Goal: Task Accomplishment & Management: Use online tool/utility

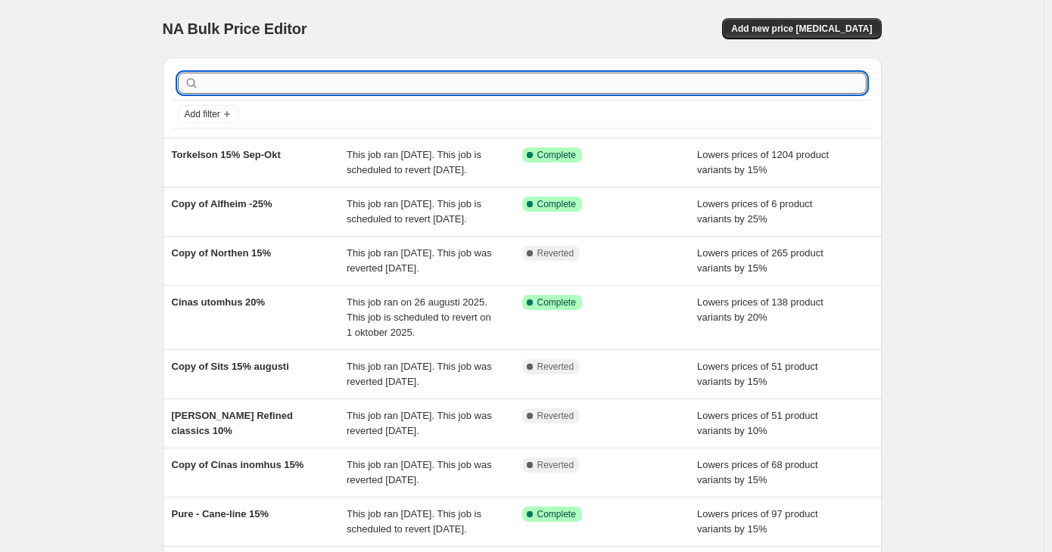
click at [461, 83] on input "text" at bounding box center [534, 83] width 664 height 21
type input "haga"
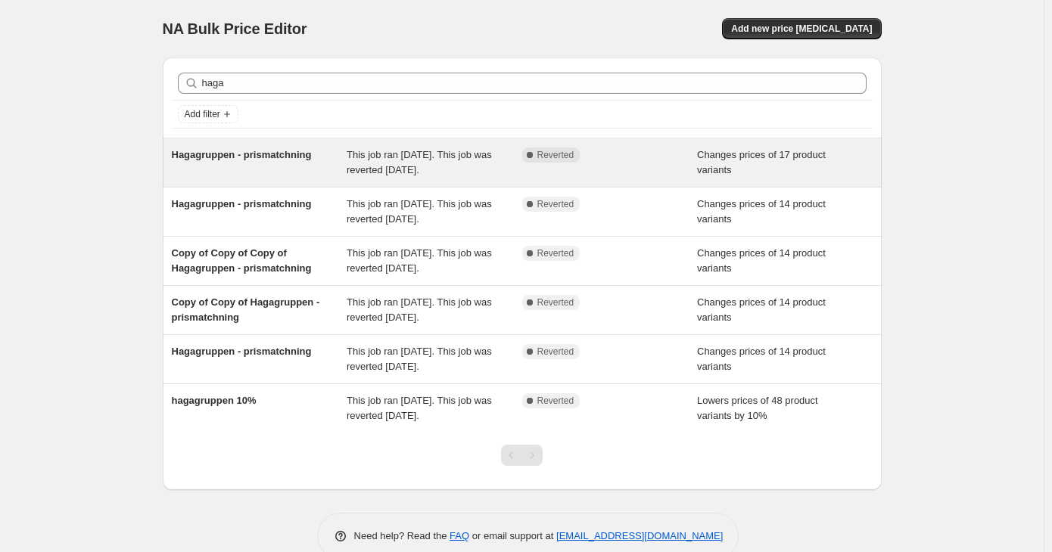
click at [465, 170] on span "This job ran on 8 juli 2025. This job was reverted on 31 augusti 2025." at bounding box center [418, 162] width 145 height 26
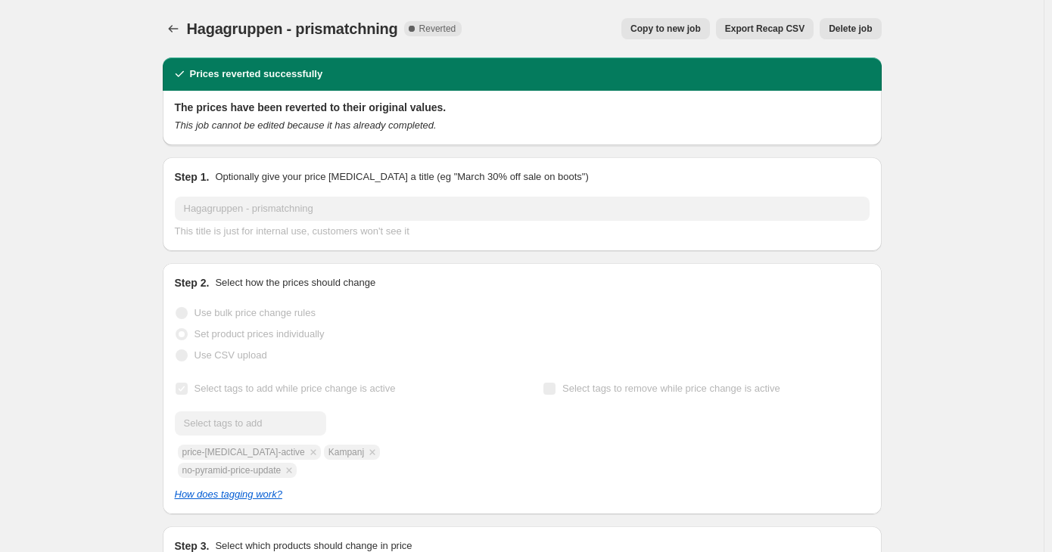
click at [696, 21] on button "Copy to new job" at bounding box center [665, 28] width 89 height 21
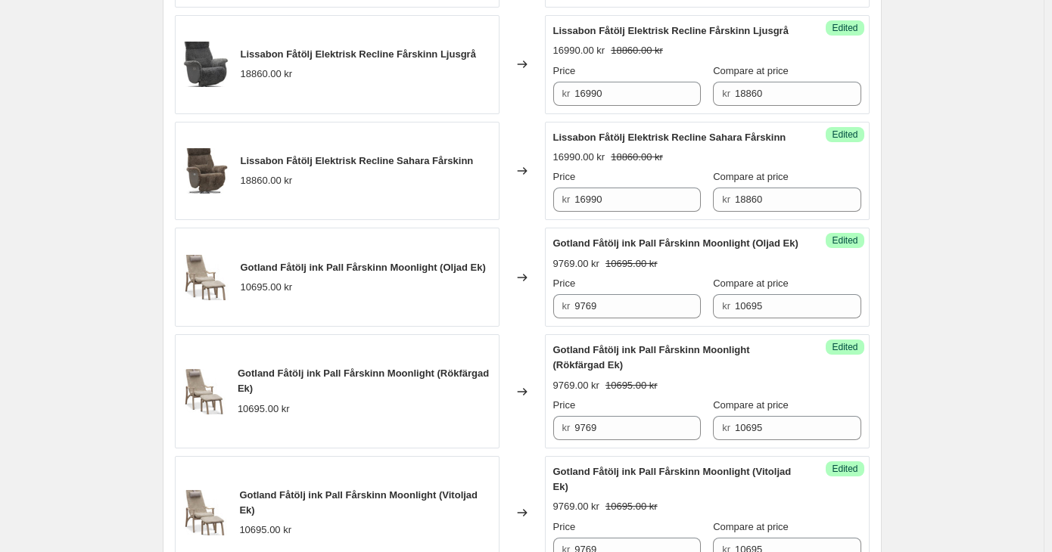
scroll to position [2322, 0]
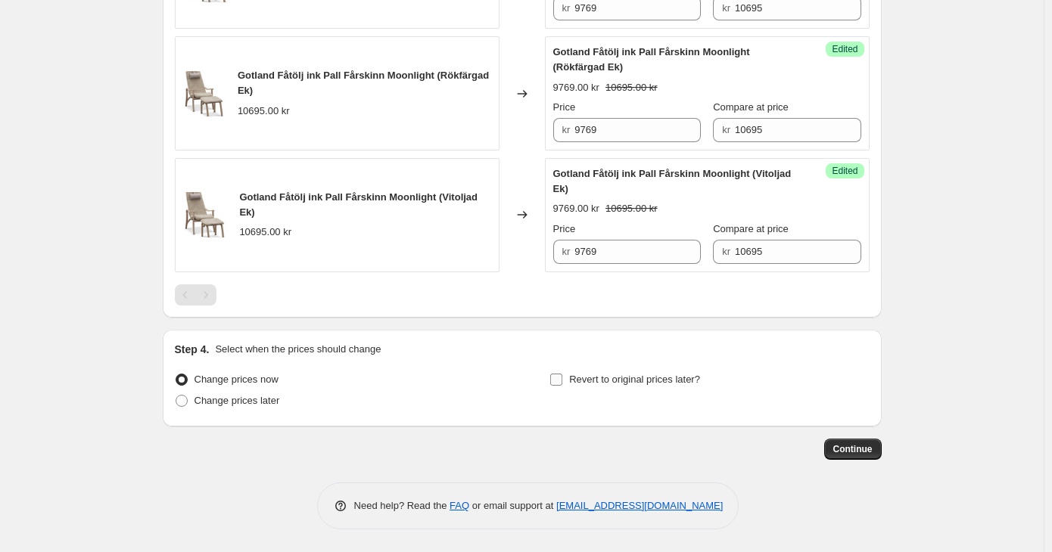
click at [624, 379] on span "Revert to original prices later?" at bounding box center [634, 379] width 131 height 11
click at [562, 379] on input "Revert to original prices later?" at bounding box center [556, 380] width 12 height 12
checkbox input "true"
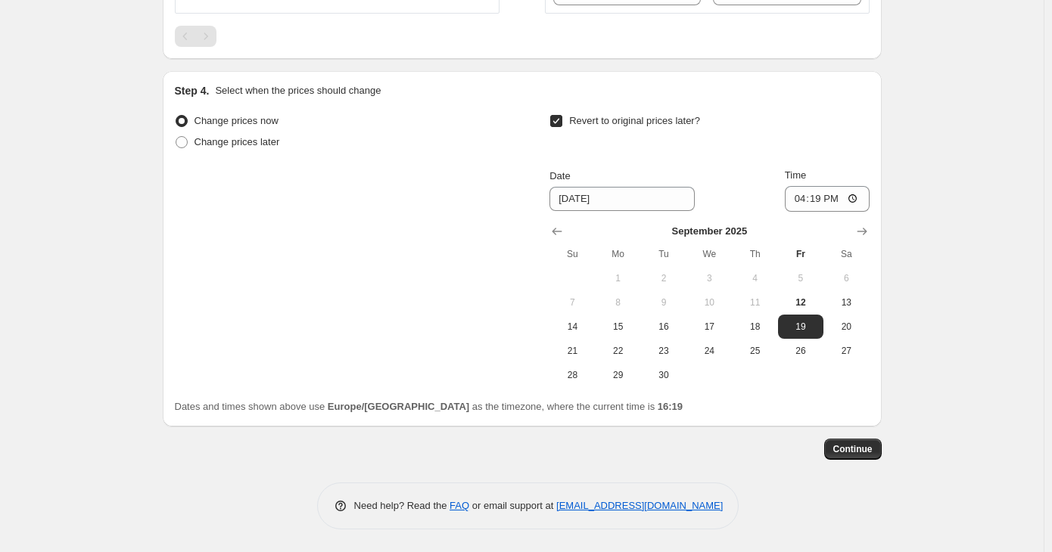
scroll to position [2549, 0]
click at [865, 239] on icon "Show next month, October 2025" at bounding box center [861, 231] width 15 height 15
click at [806, 381] on span "31" at bounding box center [800, 375] width 33 height 12
type input "10/31/2025"
click at [849, 455] on span "Continue" at bounding box center [852, 449] width 39 height 12
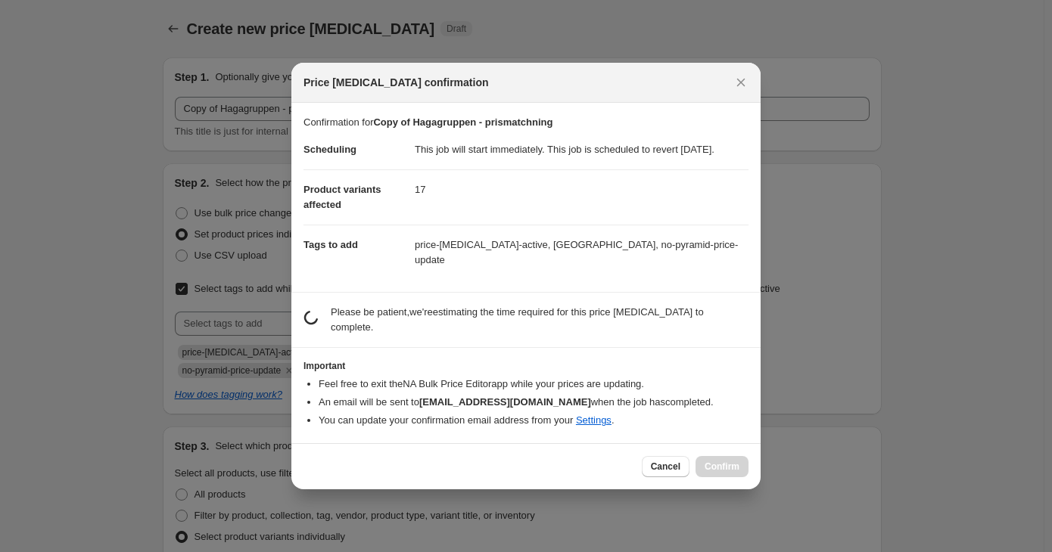
scroll to position [0, 0]
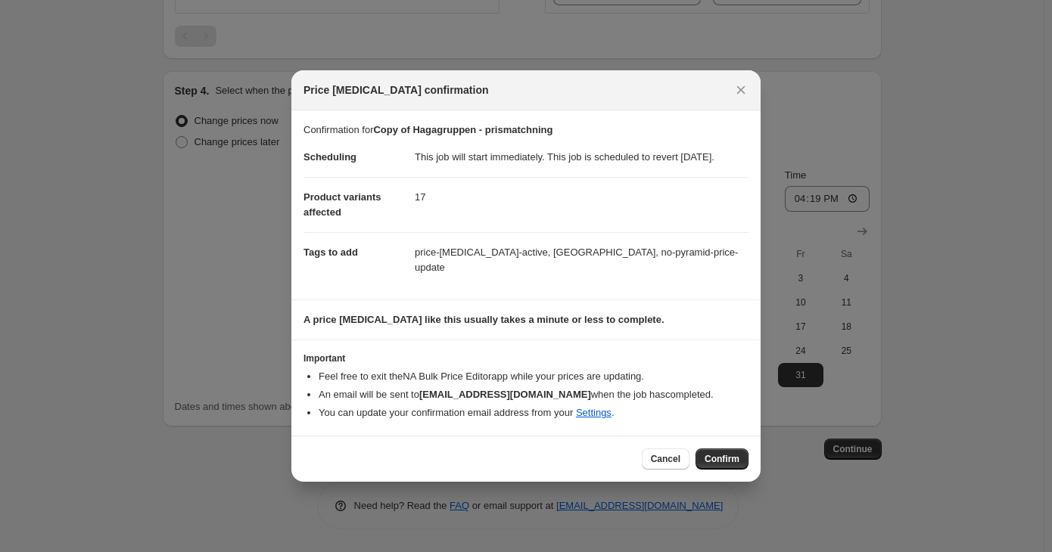
click at [728, 452] on button "Confirm" at bounding box center [721, 459] width 53 height 21
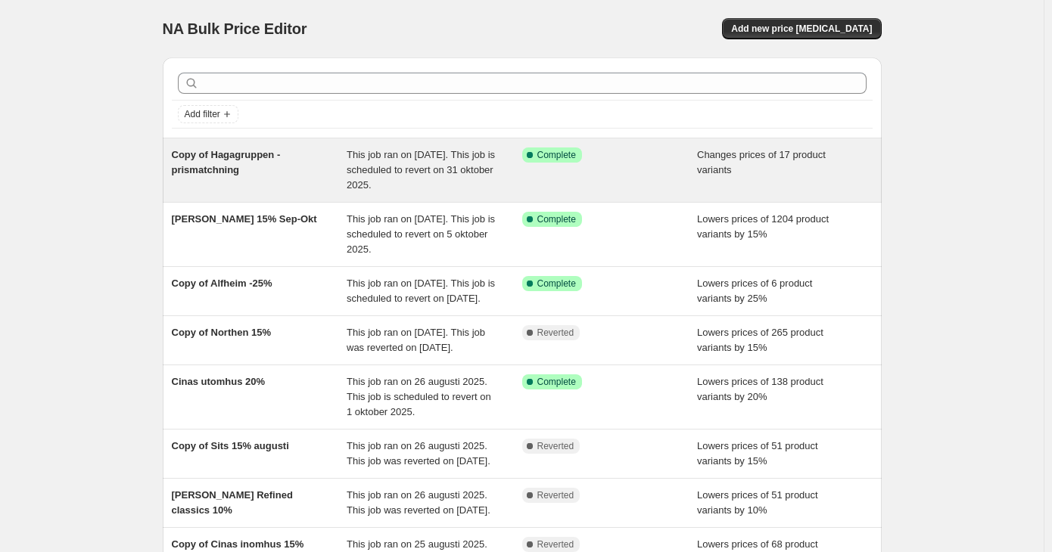
click at [374, 161] on div "This job ran on [DATE]. This job is scheduled to revert on 31 oktober 2025." at bounding box center [434, 170] width 176 height 45
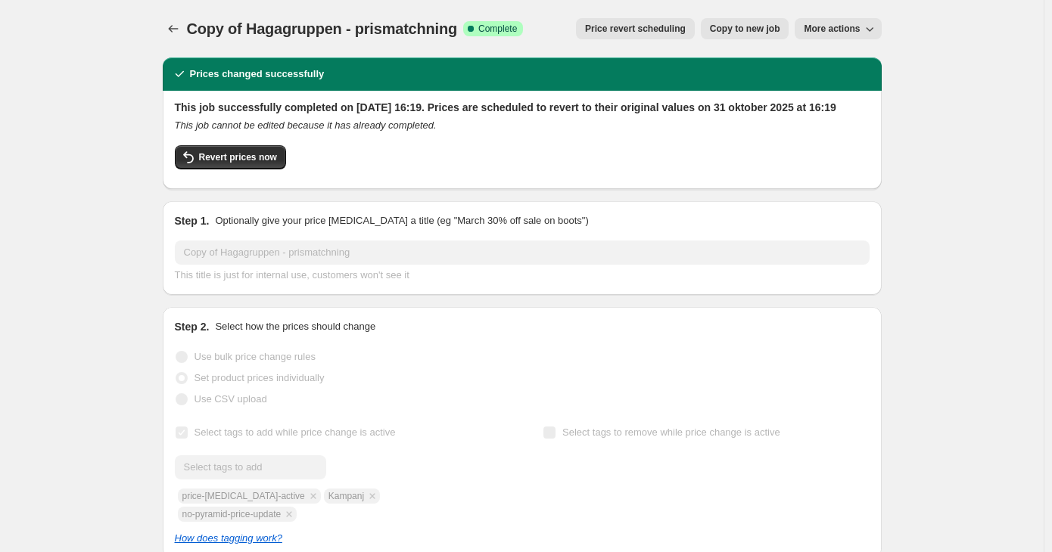
click at [647, 24] on span "Price revert scheduling" at bounding box center [635, 29] width 101 height 12
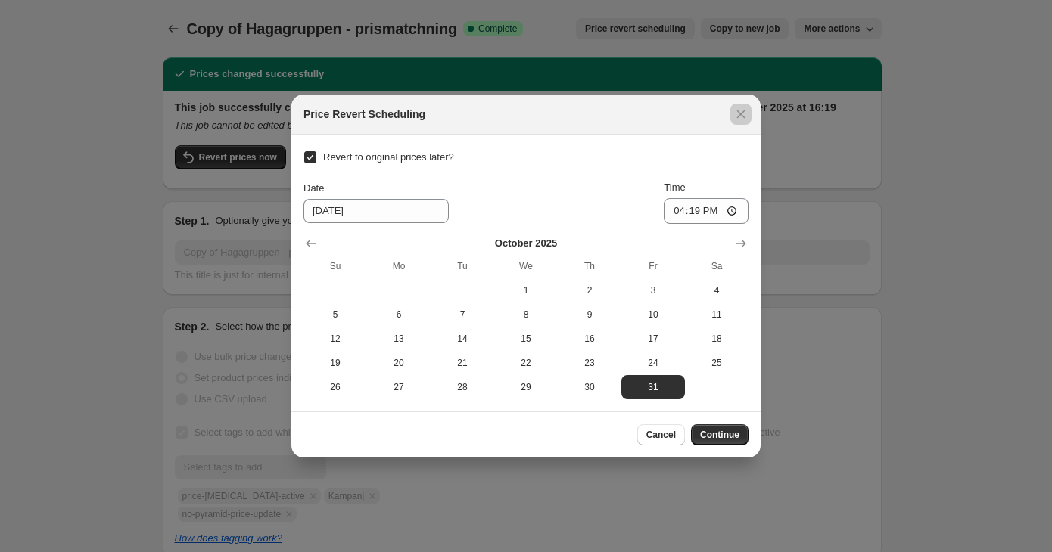
click at [109, 215] on div at bounding box center [526, 276] width 1052 height 552
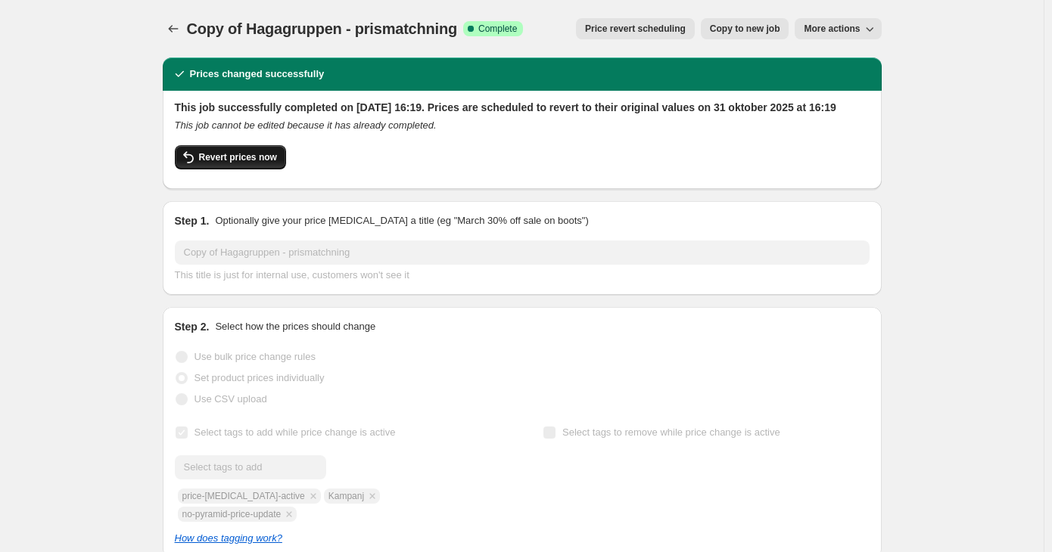
click at [241, 163] on span "Revert prices now" at bounding box center [238, 157] width 78 height 12
checkbox input "false"
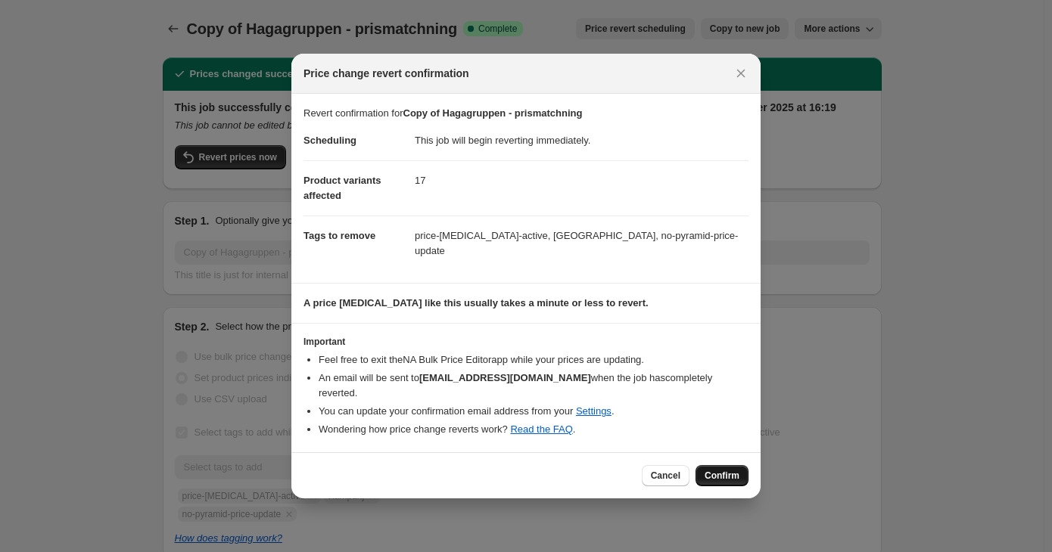
click at [732, 470] on span "Confirm" at bounding box center [721, 476] width 35 height 12
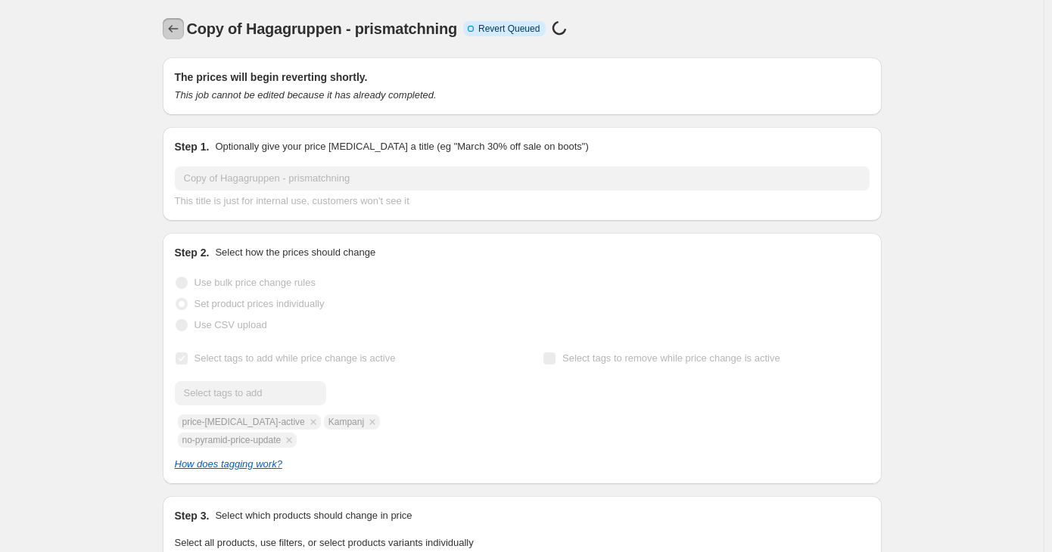
click at [168, 34] on button "Price change jobs" at bounding box center [173, 28] width 21 height 21
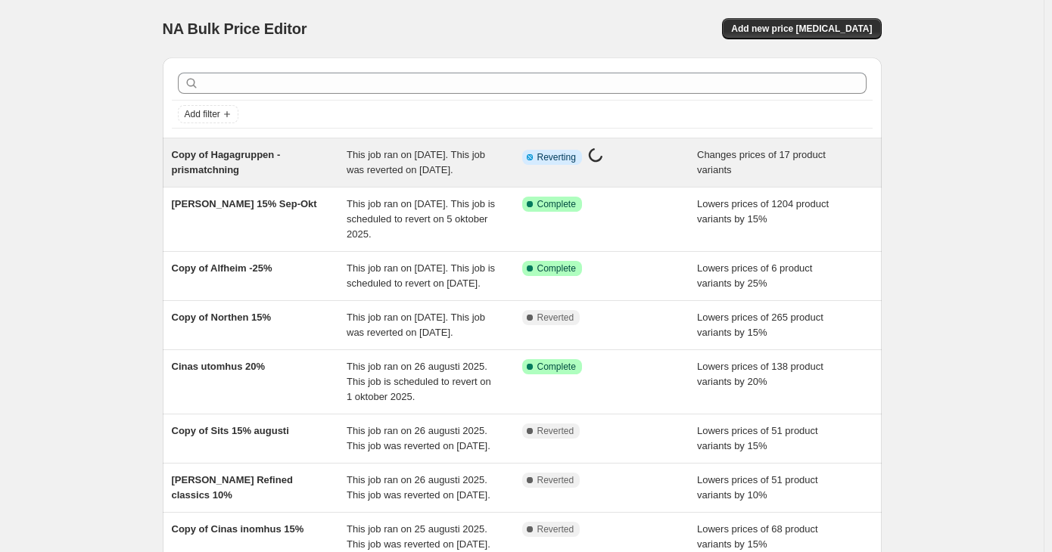
click at [738, 177] on div "Changes prices of 17 product variants" at bounding box center [785, 163] width 176 height 30
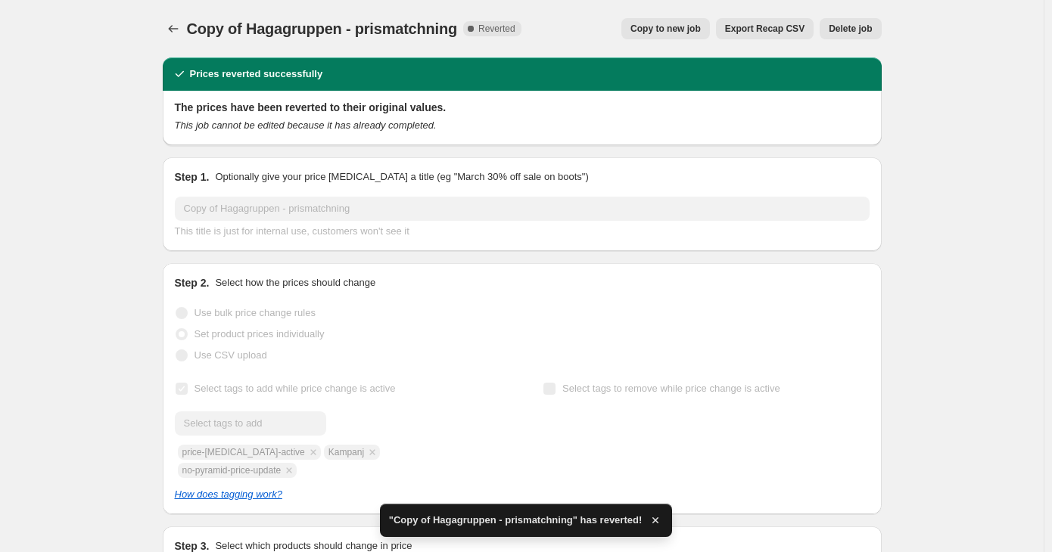
click at [662, 31] on span "Copy to new job" at bounding box center [665, 29] width 70 height 12
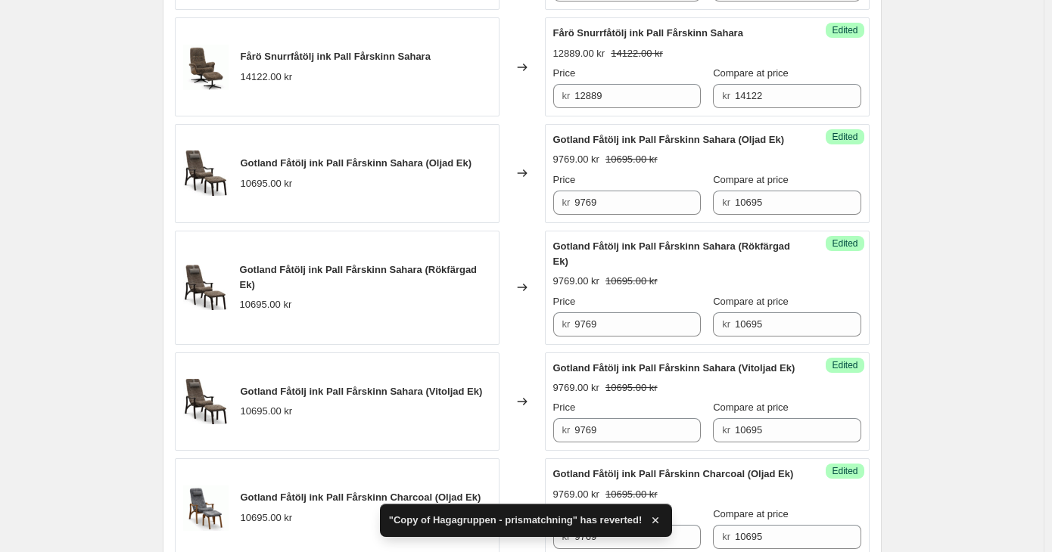
scroll to position [756, 0]
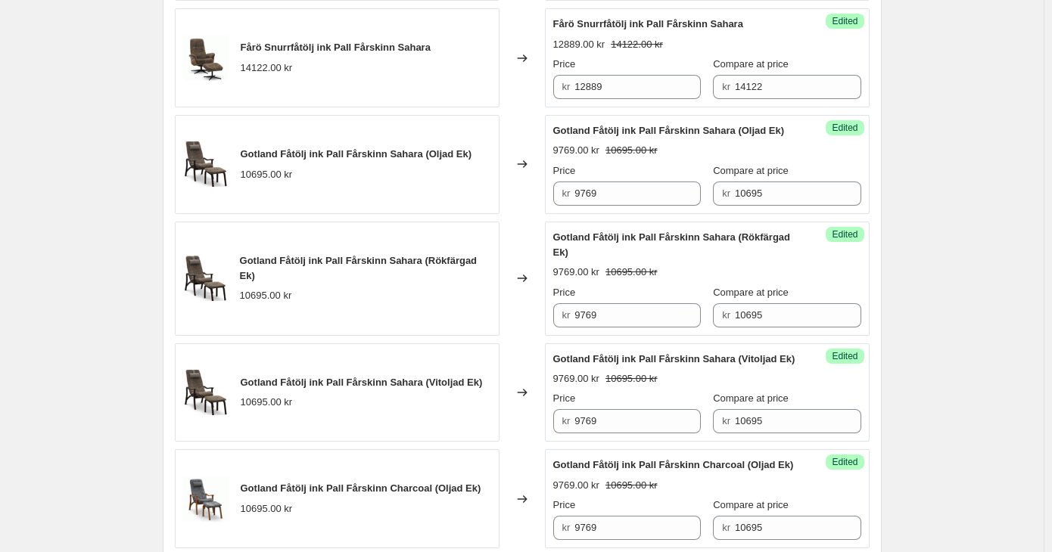
click at [346, 160] on span "Gotland Fåtölj ink Pall Fårskinn Sahara (Oljad Ek)" at bounding box center [356, 153] width 231 height 11
click at [654, 125] on span "Gotland Fåtölj ink Pall Fårskinn Sahara (Oljad Ek)" at bounding box center [668, 130] width 231 height 11
click at [658, 125] on span "Gotland Fåtölj ink Pall Fårskinn Sahara (Oljad Ek)" at bounding box center [668, 130] width 231 height 11
click at [696, 184] on div "Price kr 9769 Compare at price kr 10695" at bounding box center [707, 184] width 308 height 42
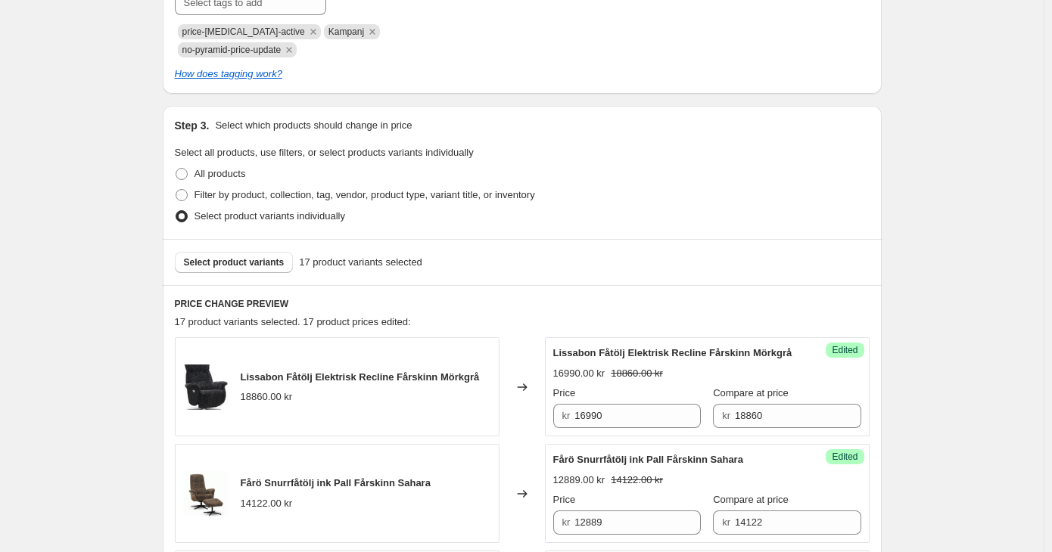
scroll to position [227, 0]
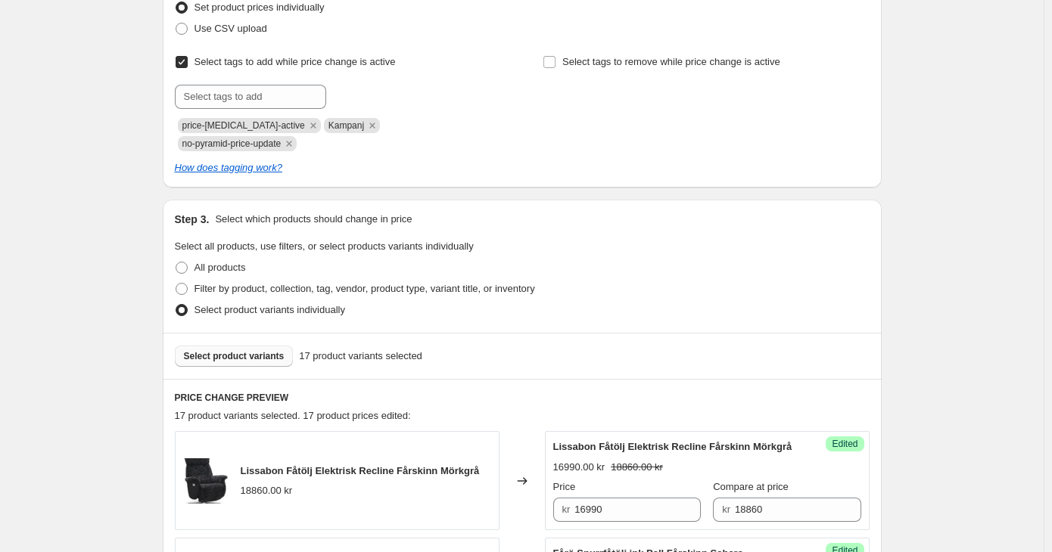
click at [222, 350] on span "Select product variants" at bounding box center [234, 356] width 101 height 12
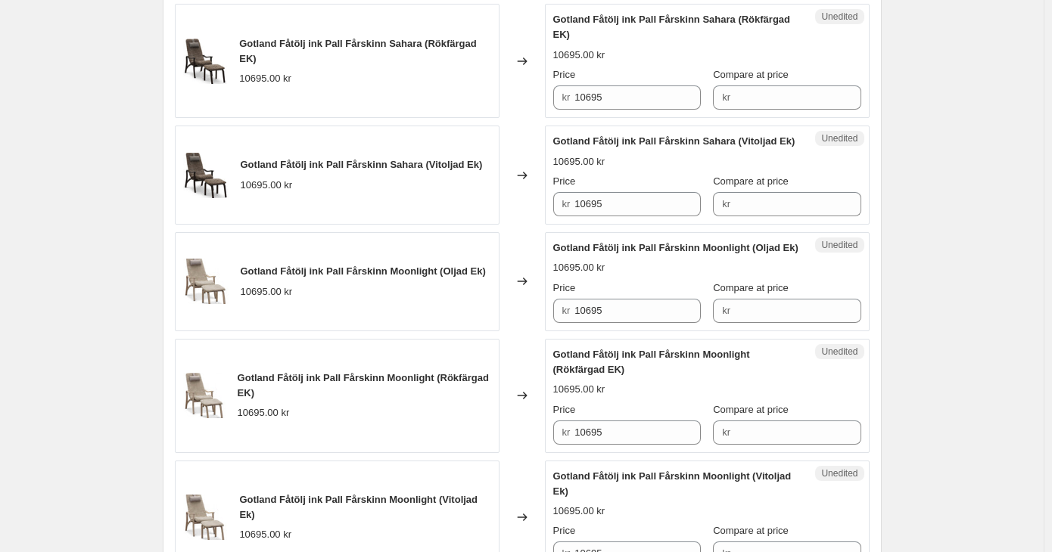
scroll to position [1513, 0]
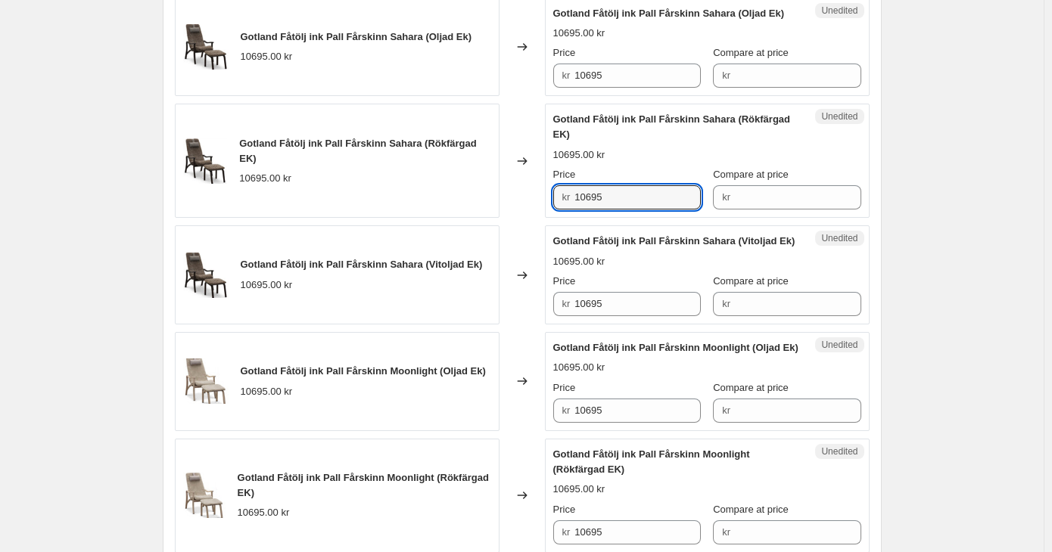
drag, startPoint x: 622, startPoint y: 202, endPoint x: 555, endPoint y: 194, distance: 67.0
click at [536, 192] on div "Gotland Fåtölj ink Pall Fårskinn Sahara (Rökfärgad EK) 10695.00 kr Changed to U…" at bounding box center [522, 161] width 694 height 114
click at [752, 207] on input "Compare at price" at bounding box center [798, 197] width 126 height 24
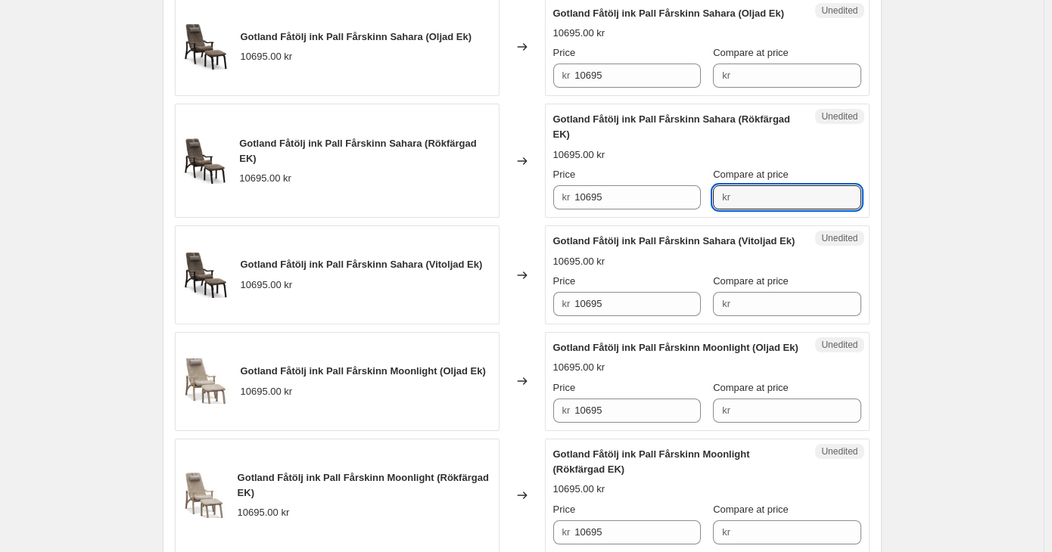
paste input "10695"
type input "10695"
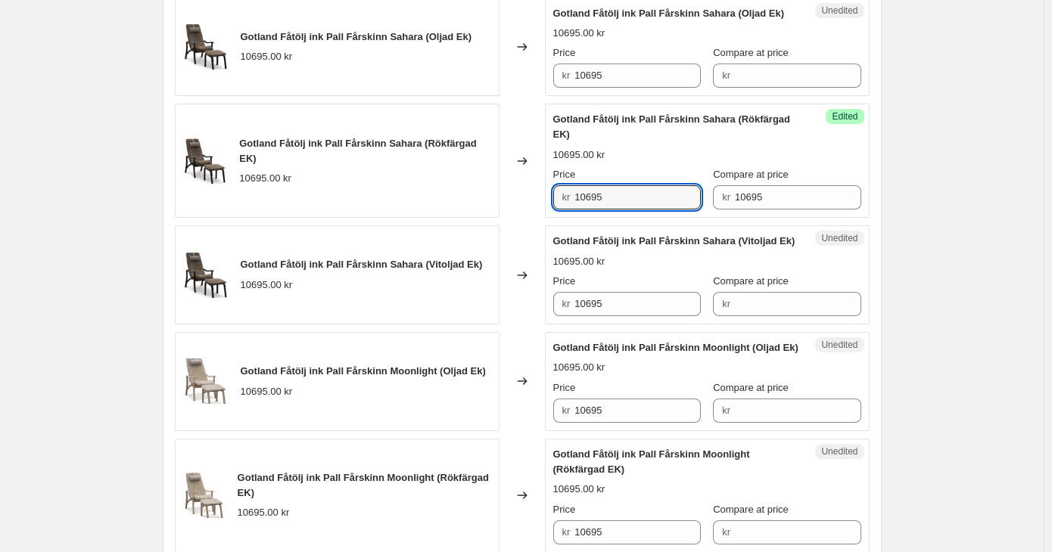
drag, startPoint x: 612, startPoint y: 211, endPoint x: 451, endPoint y: 207, distance: 161.2
click at [451, 207] on div "Gotland Fåtölj ink Pall Fårskinn Sahara (Rökfärgad EK) 10695.00 kr Changed to S…" at bounding box center [522, 161] width 694 height 114
type input "9769"
click at [719, 353] on div "Lissabon Fåtölj Elektrisk Recline Fårskinn Mörkgrå 18860.00 kr Changed to Succe…" at bounding box center [522, 84] width 694 height 1878
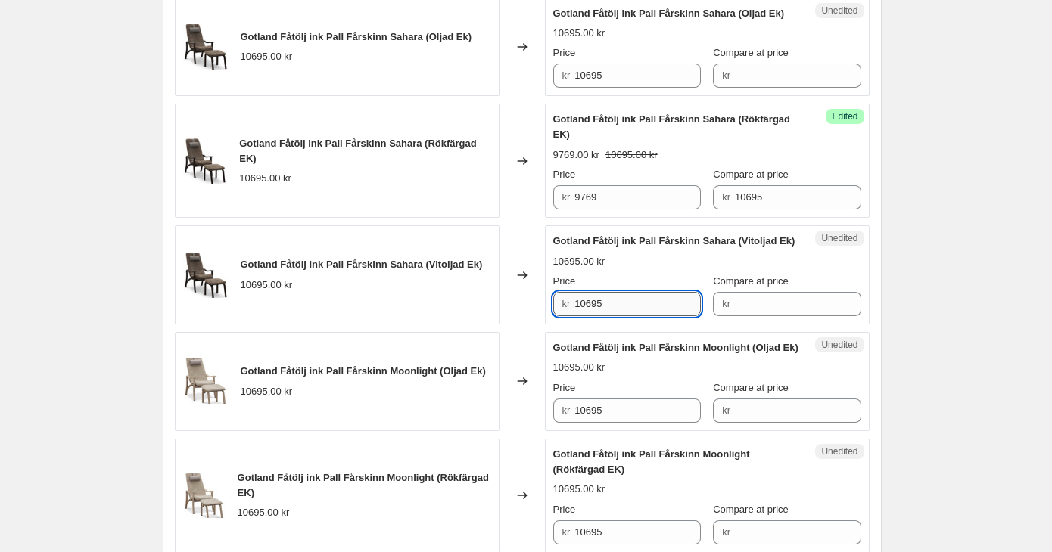
click at [581, 316] on input "10695" at bounding box center [637, 304] width 126 height 24
click at [787, 316] on input "Compare at price" at bounding box center [798, 304] width 126 height 24
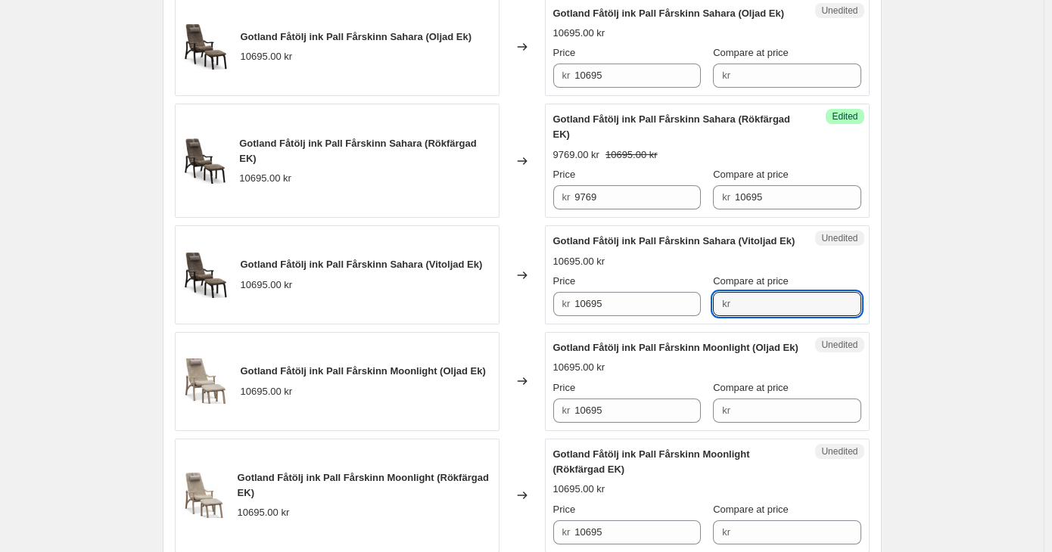
paste input "10695"
type input "10695"
click at [592, 423] on input "10695" at bounding box center [637, 411] width 126 height 24
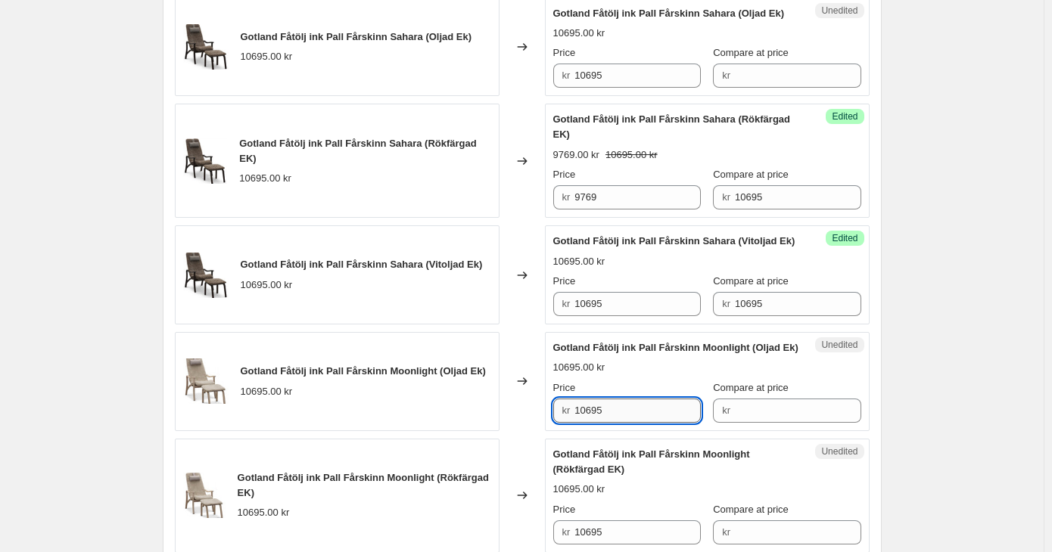
click at [592, 423] on input "10695" at bounding box center [637, 411] width 126 height 24
click at [747, 423] on input "Compare at price" at bounding box center [798, 411] width 126 height 24
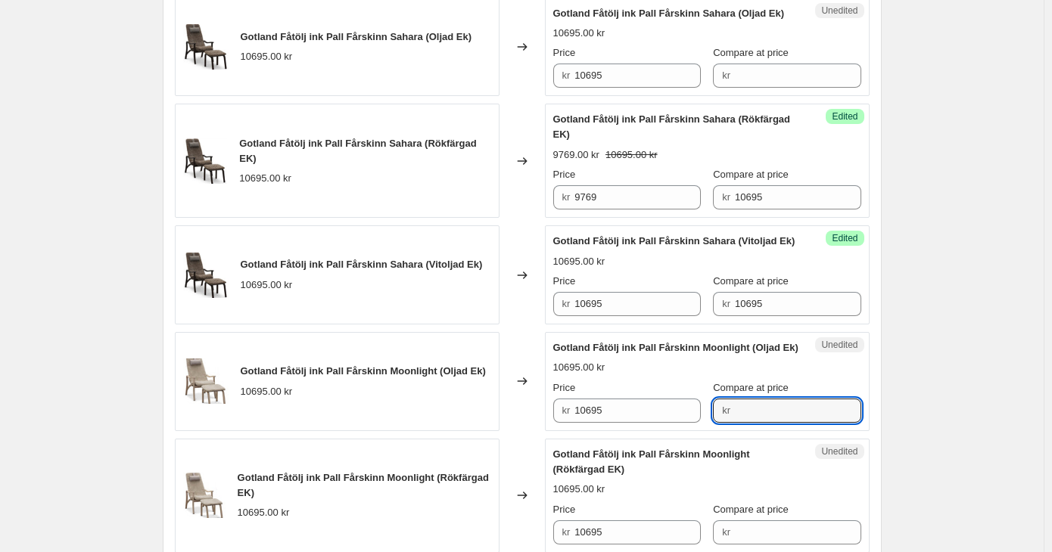
paste input "10695"
type input "10695"
click at [592, 210] on input "9769" at bounding box center [637, 197] width 126 height 24
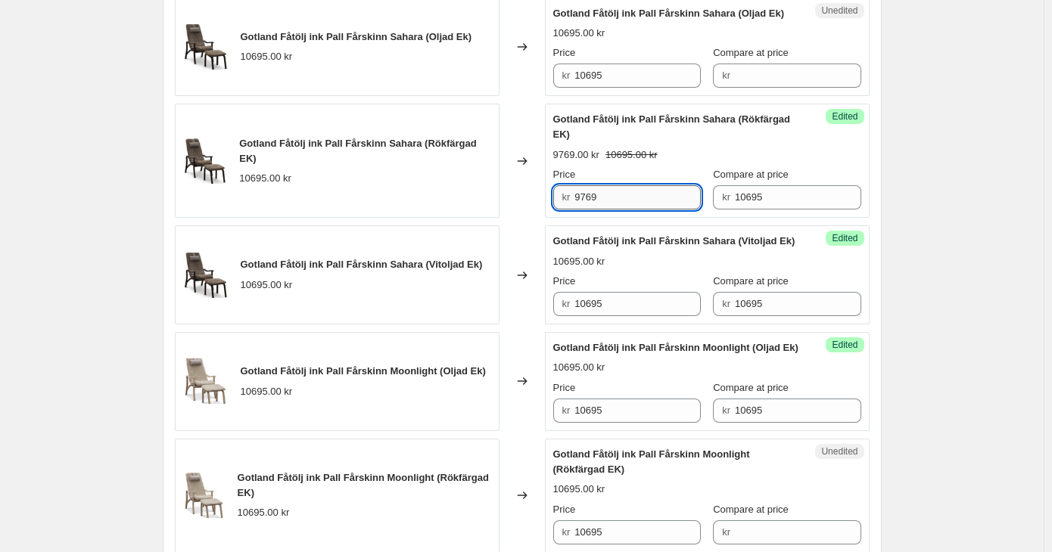
click at [592, 210] on input "9769" at bounding box center [637, 197] width 126 height 24
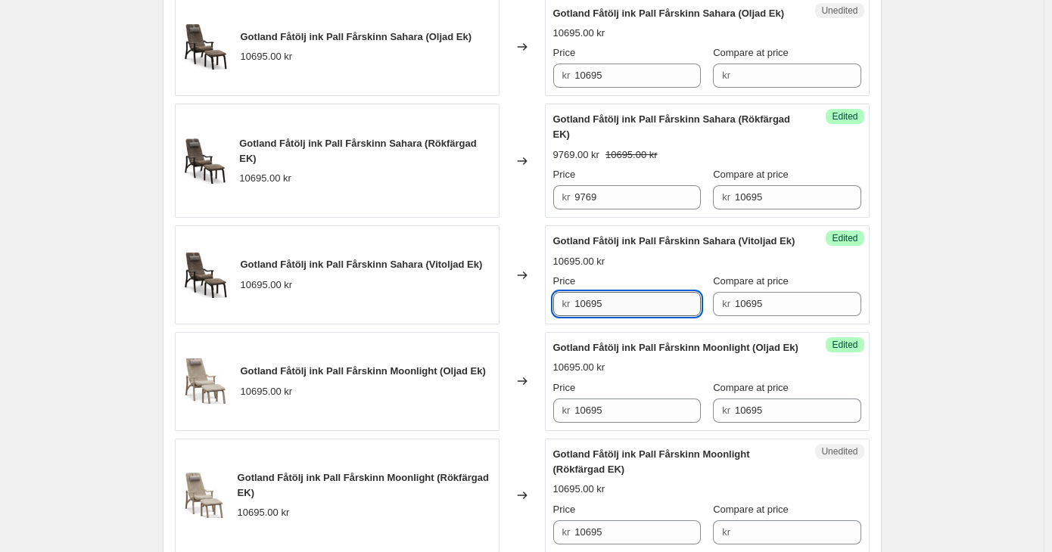
click at [596, 316] on input "10695" at bounding box center [637, 304] width 126 height 24
paste input "9769"
type input "9769"
click at [589, 423] on input "10695" at bounding box center [637, 411] width 126 height 24
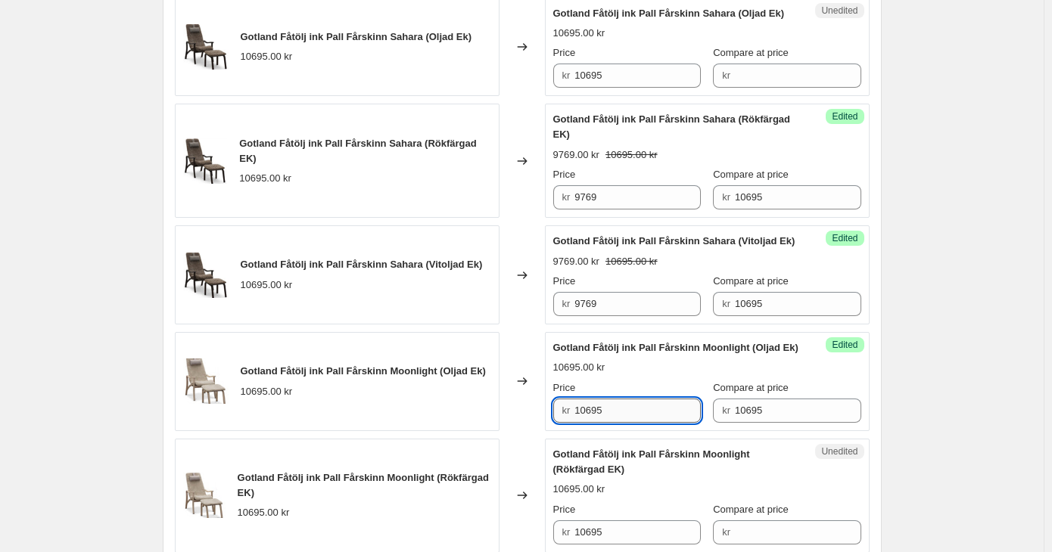
click at [589, 423] on input "10695" at bounding box center [637, 411] width 126 height 24
paste input "9769"
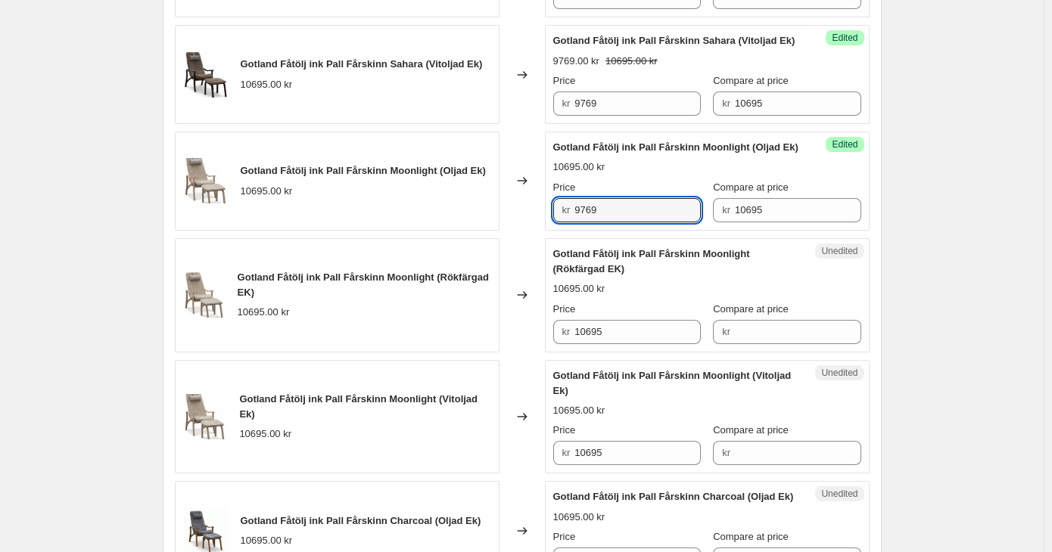
scroll to position [1740, 0]
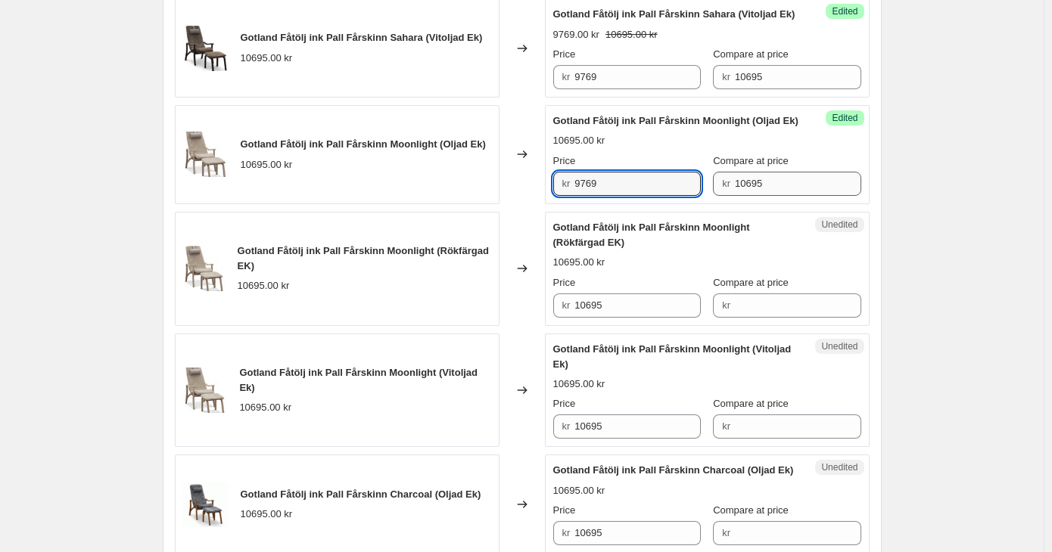
type input "9769"
click at [737, 196] on input "10695" at bounding box center [798, 184] width 126 height 24
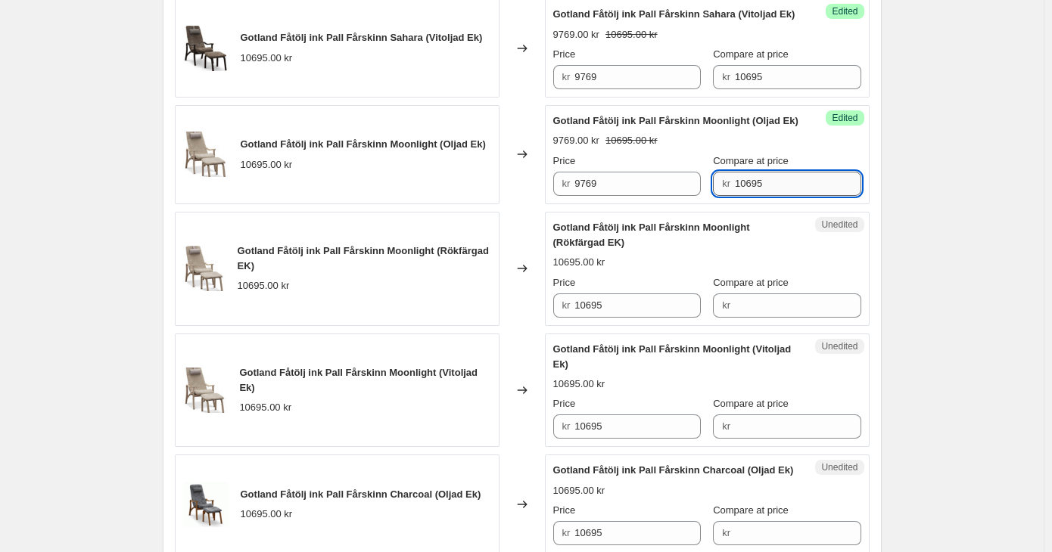
click at [737, 196] on input "10695" at bounding box center [798, 184] width 126 height 24
click at [738, 318] on input "Compare at price" at bounding box center [798, 306] width 126 height 24
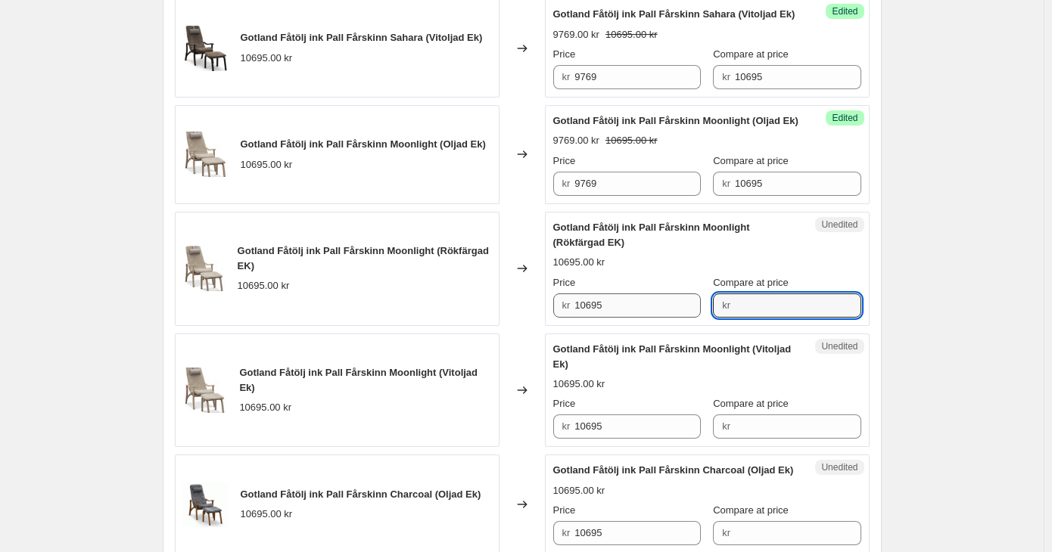
paste input "10695"
type input "10695"
click at [751, 439] on div "Compare at price kr" at bounding box center [787, 417] width 148 height 42
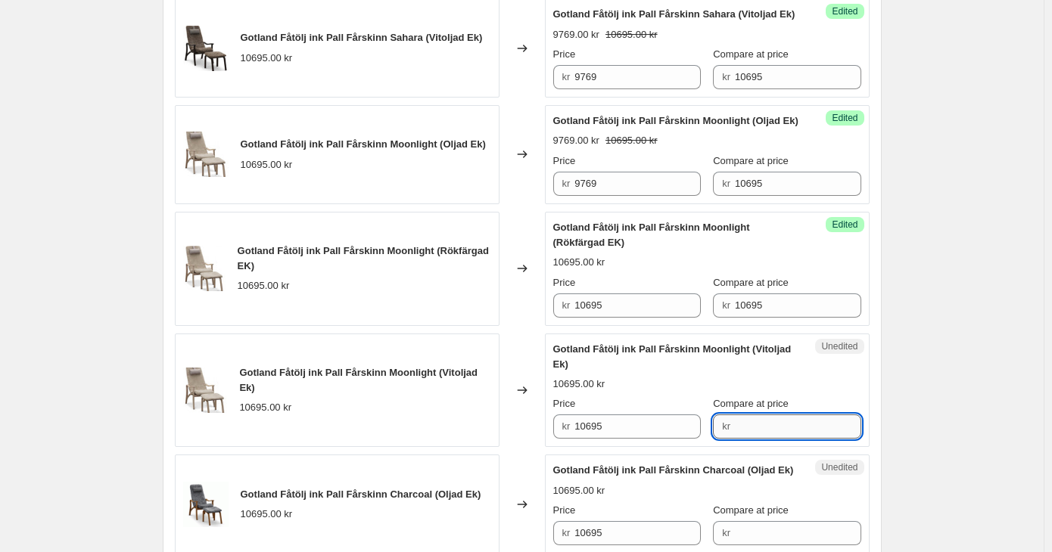
click at [753, 439] on input "Compare at price" at bounding box center [798, 427] width 126 height 24
paste input "10695"
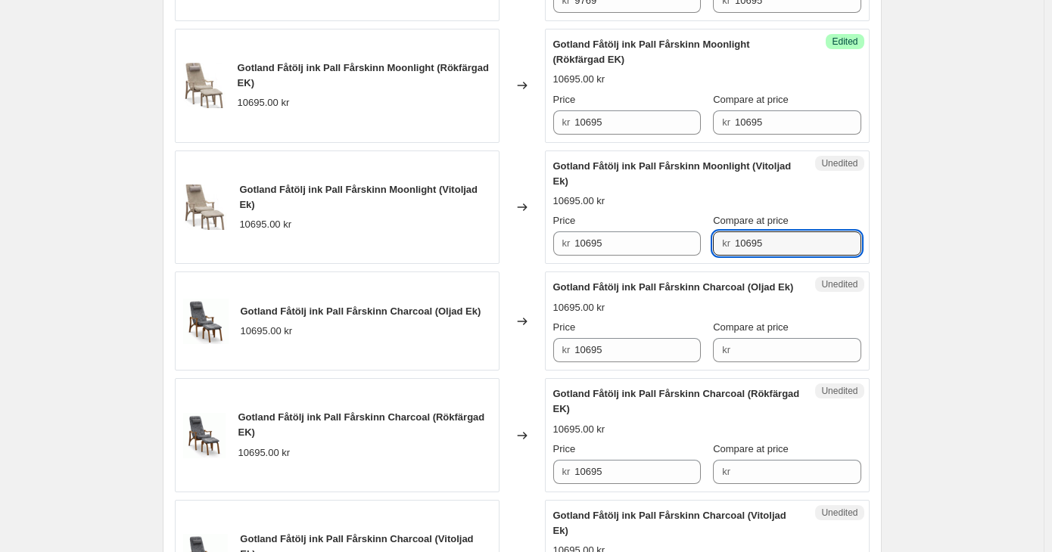
scroll to position [1967, 0]
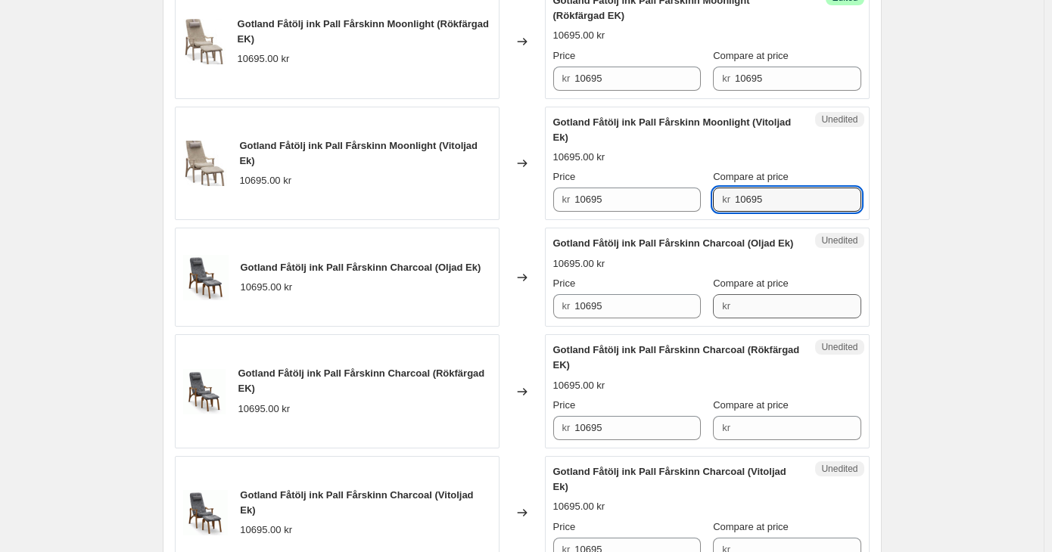
type input "10695"
click at [764, 318] on input "Compare at price" at bounding box center [798, 306] width 126 height 24
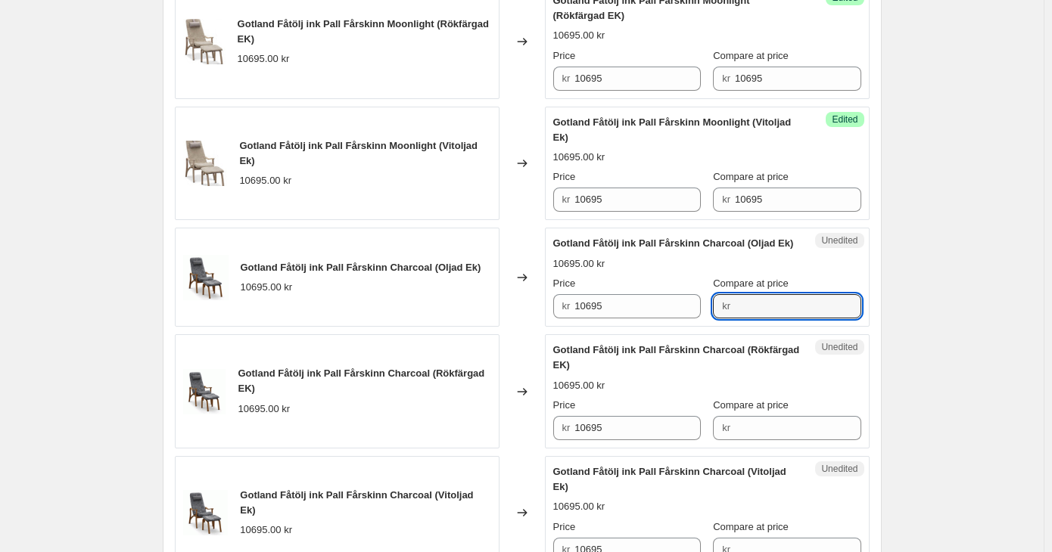
paste input "10695"
type input "10695"
click at [753, 440] on input "Compare at price" at bounding box center [798, 428] width 126 height 24
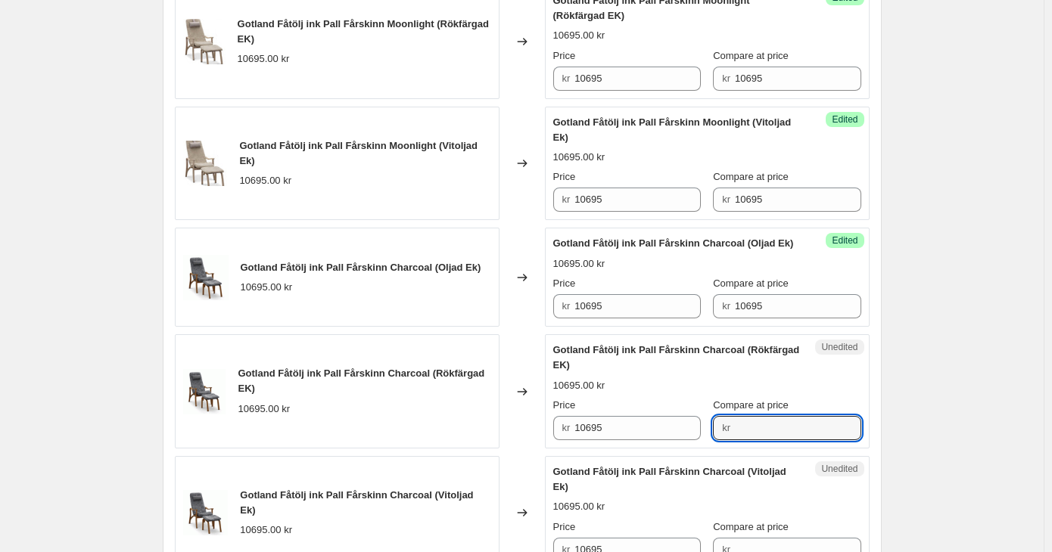
paste input "10695"
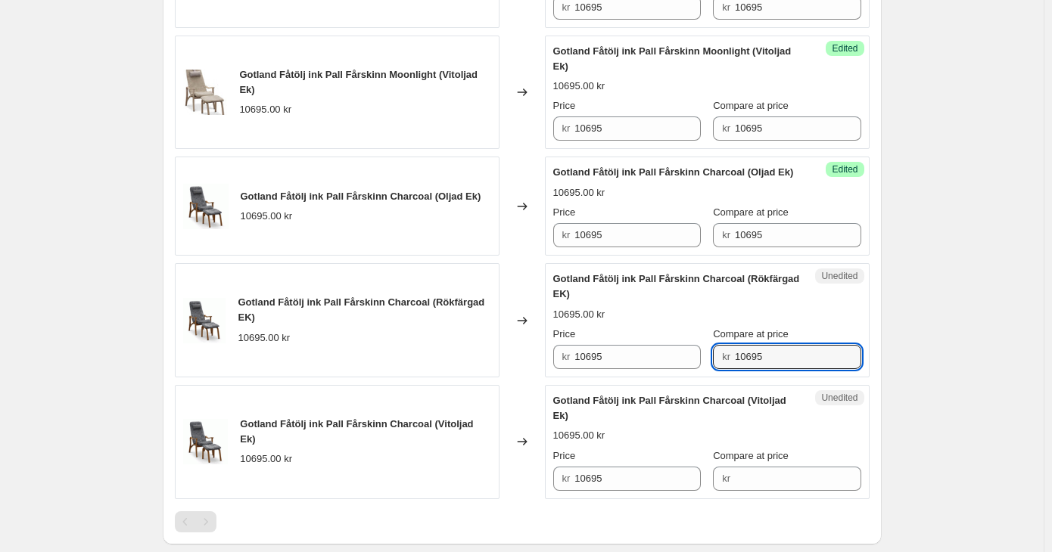
scroll to position [2194, 0]
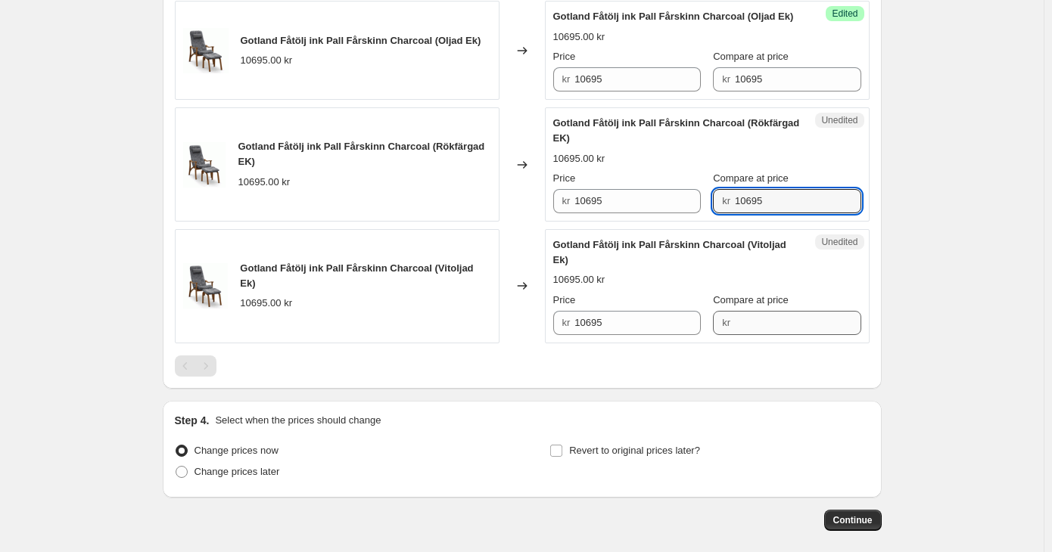
type input "10695"
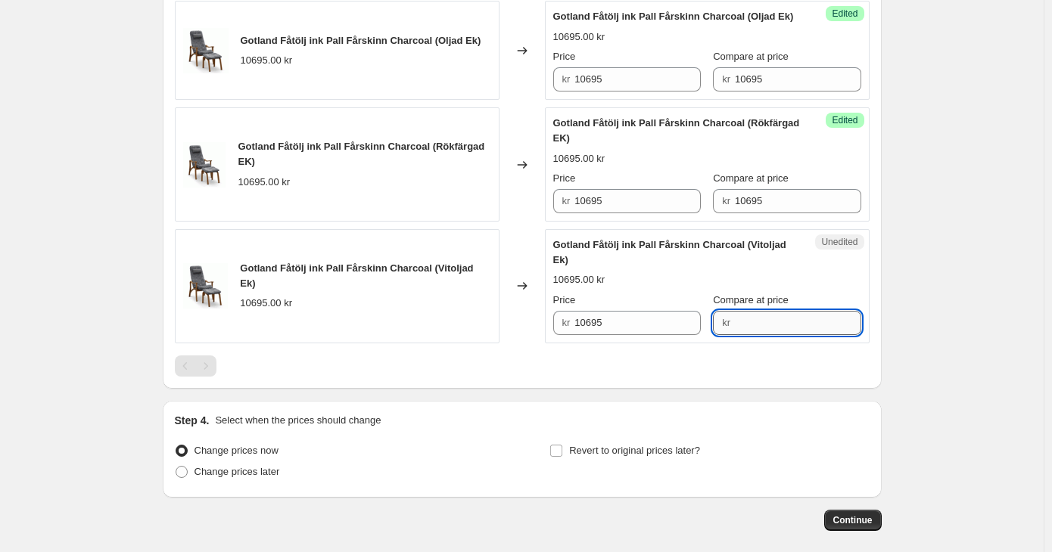
click at [751, 335] on input "Compare at price" at bounding box center [798, 323] width 126 height 24
paste input "10695"
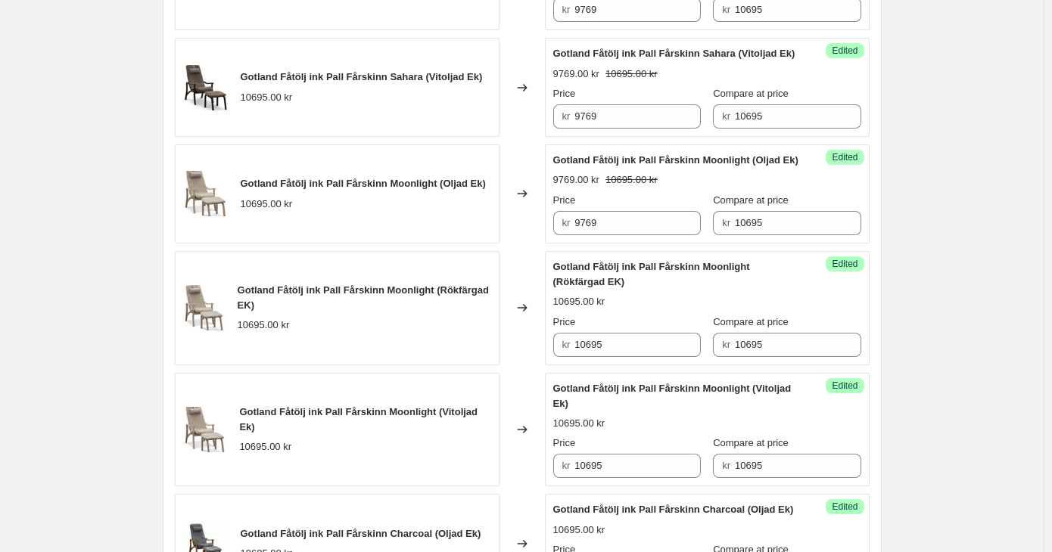
scroll to position [1664, 0]
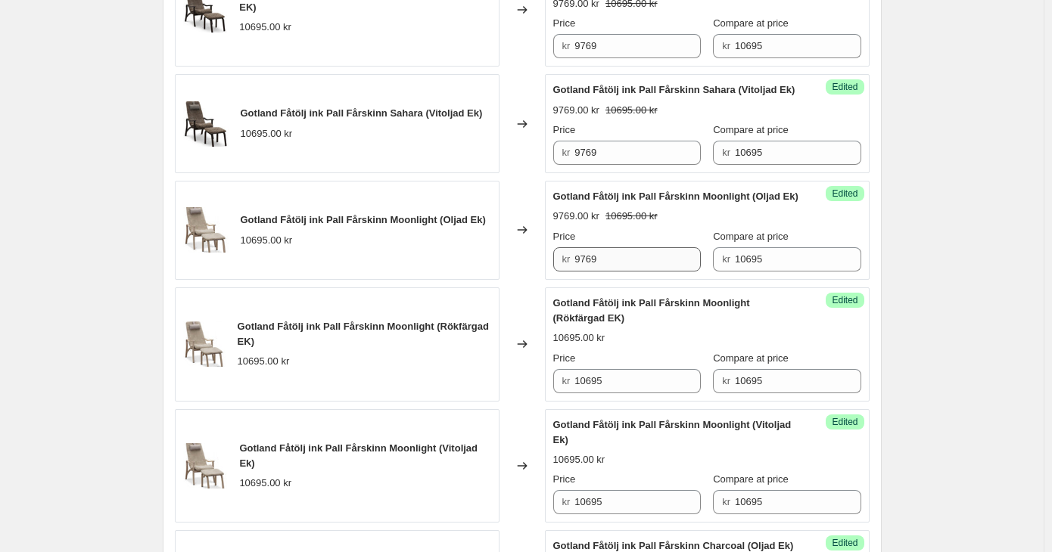
type input "10695"
click at [595, 272] on input "9769" at bounding box center [637, 259] width 126 height 24
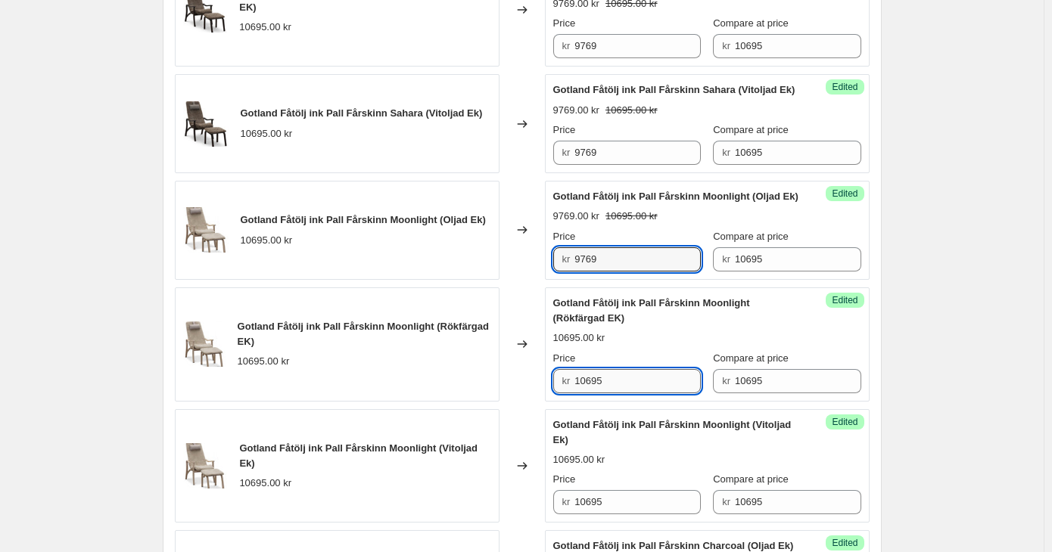
click at [594, 393] on input "10695" at bounding box center [637, 381] width 126 height 24
paste input "9769"
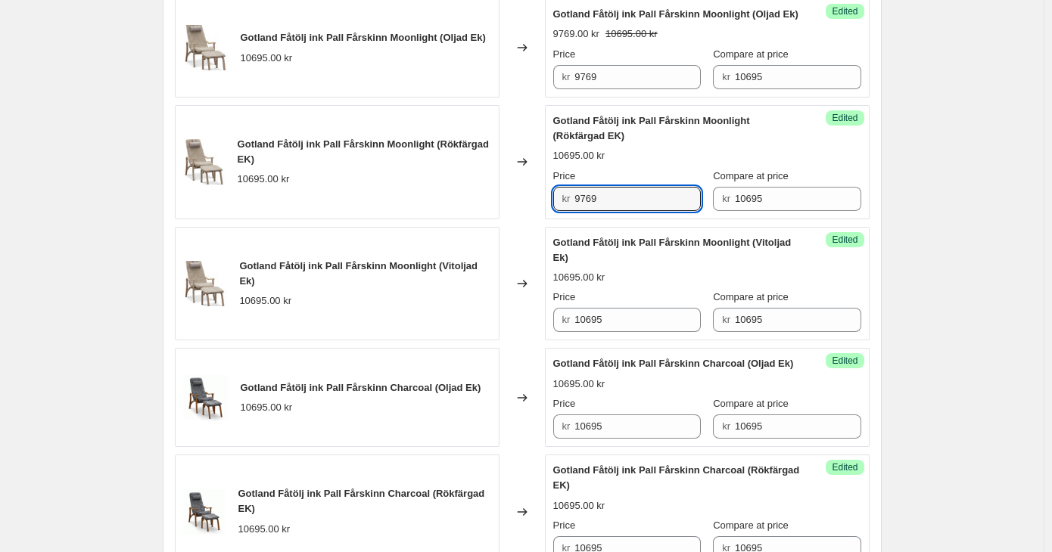
scroll to position [1891, 0]
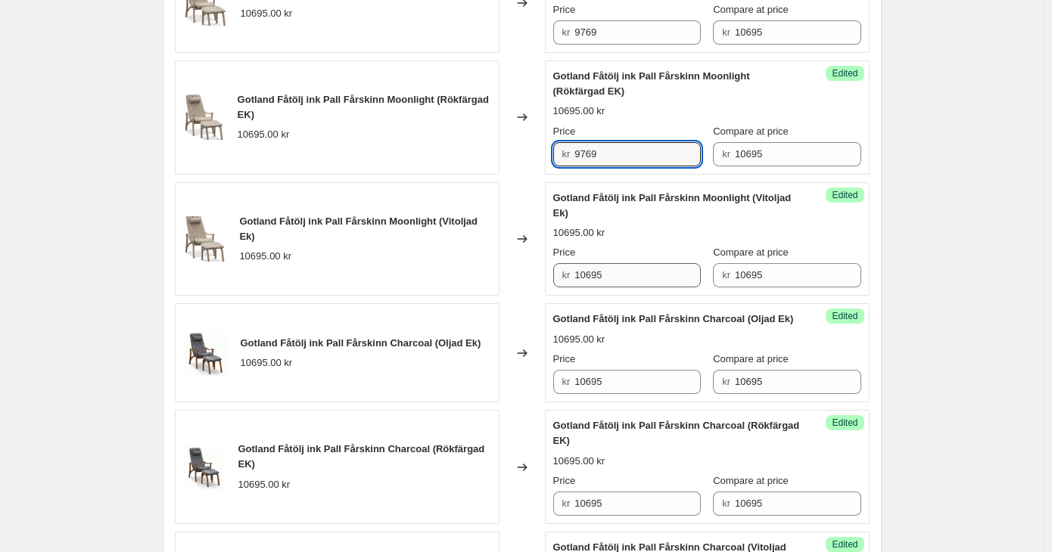
type input "9769"
click at [598, 287] on input "10695" at bounding box center [637, 275] width 126 height 24
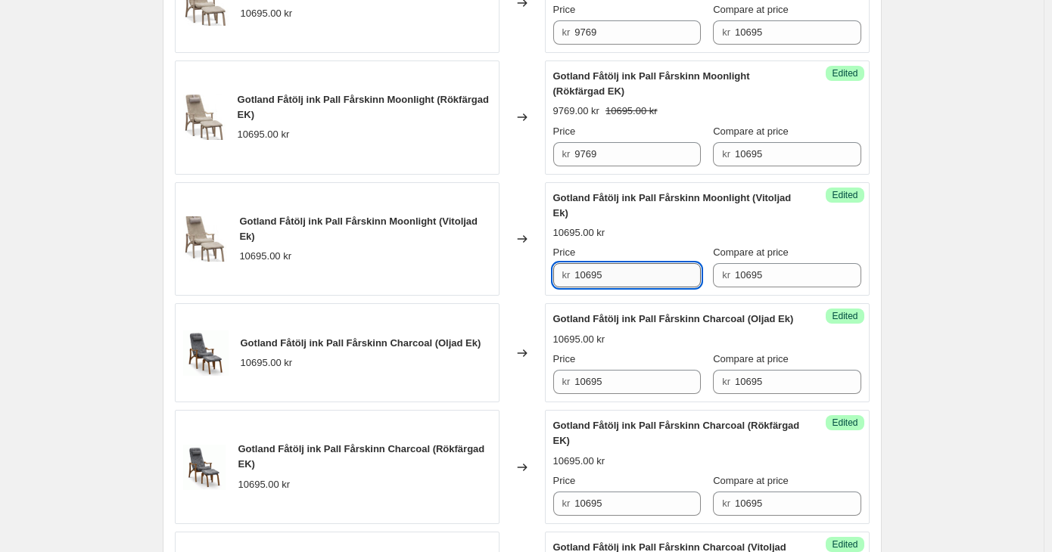
click at [598, 287] on input "10695" at bounding box center [637, 275] width 126 height 24
paste input "9769"
type input "9769"
click at [601, 394] on input "10695" at bounding box center [637, 382] width 126 height 24
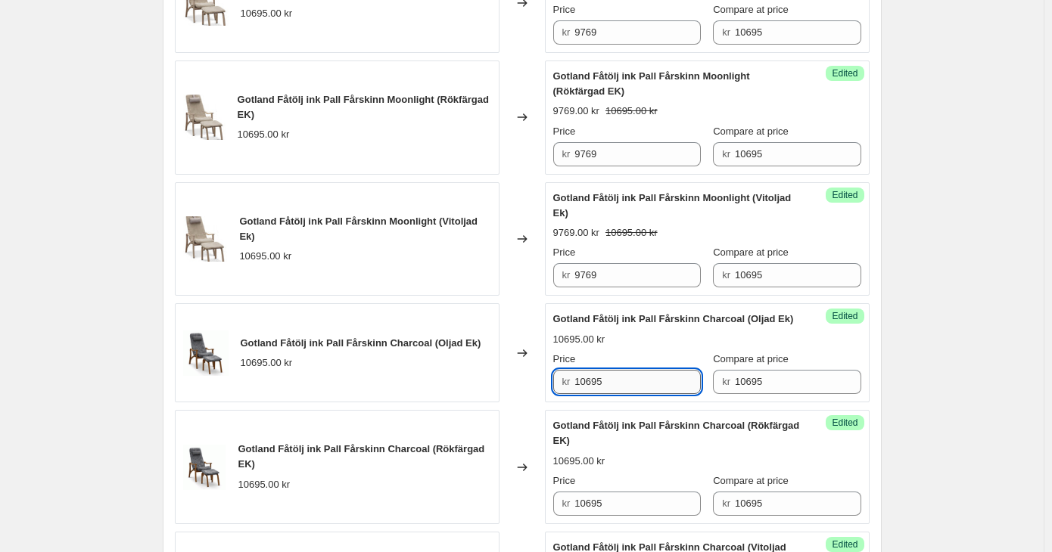
click at [601, 394] on input "10695" at bounding box center [637, 382] width 126 height 24
paste input "9769"
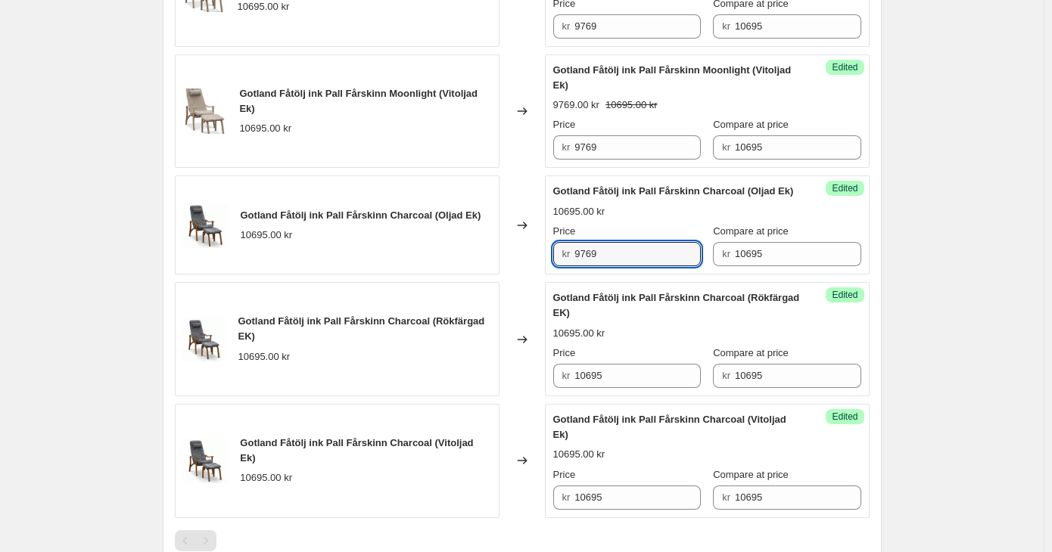
scroll to position [2043, 0]
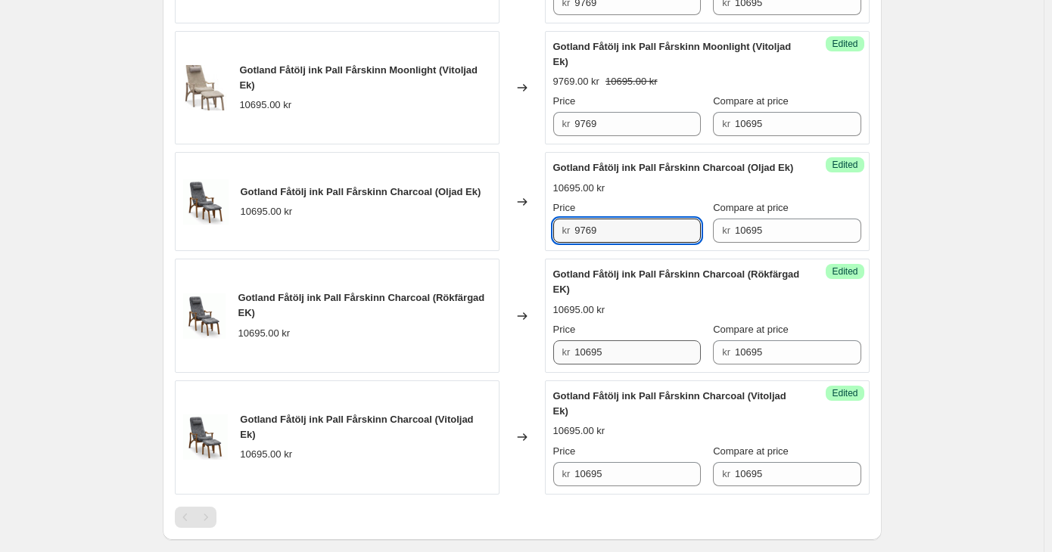
type input "9769"
click at [591, 365] on input "10695" at bounding box center [637, 352] width 126 height 24
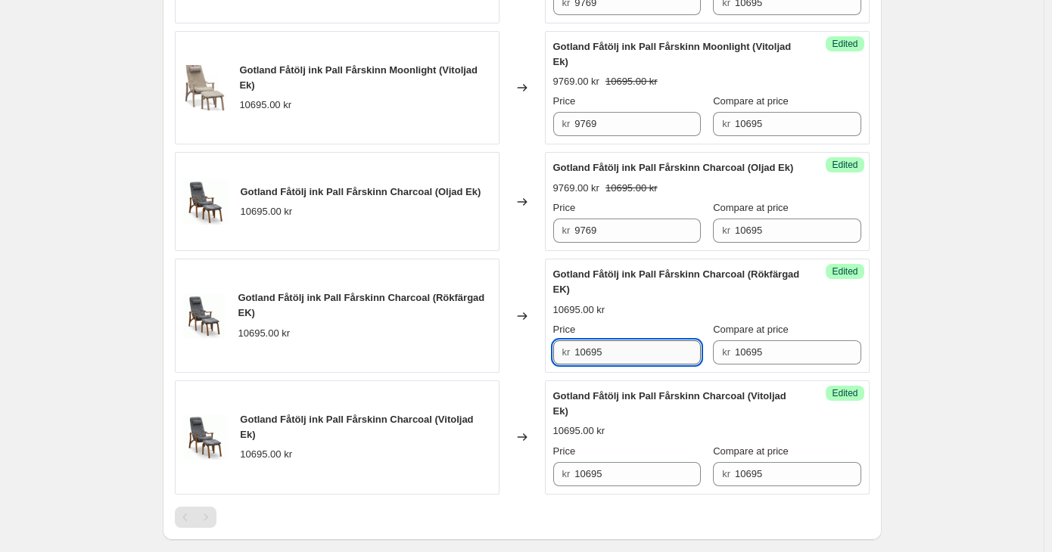
click at [591, 365] on input "10695" at bounding box center [637, 352] width 126 height 24
paste input "9769"
type input "9769"
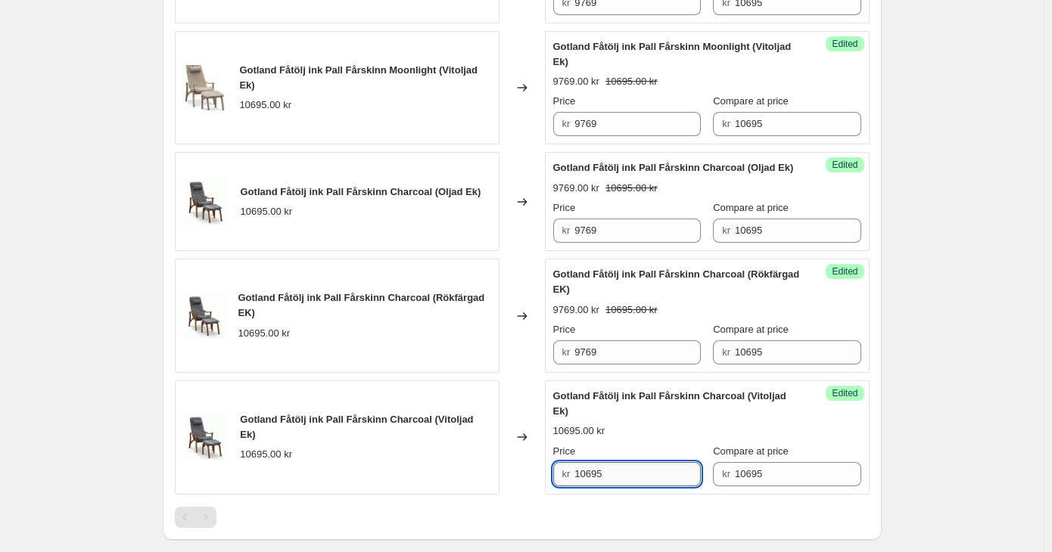
click at [600, 486] on input "10695" at bounding box center [637, 474] width 126 height 24
paste input "9769"
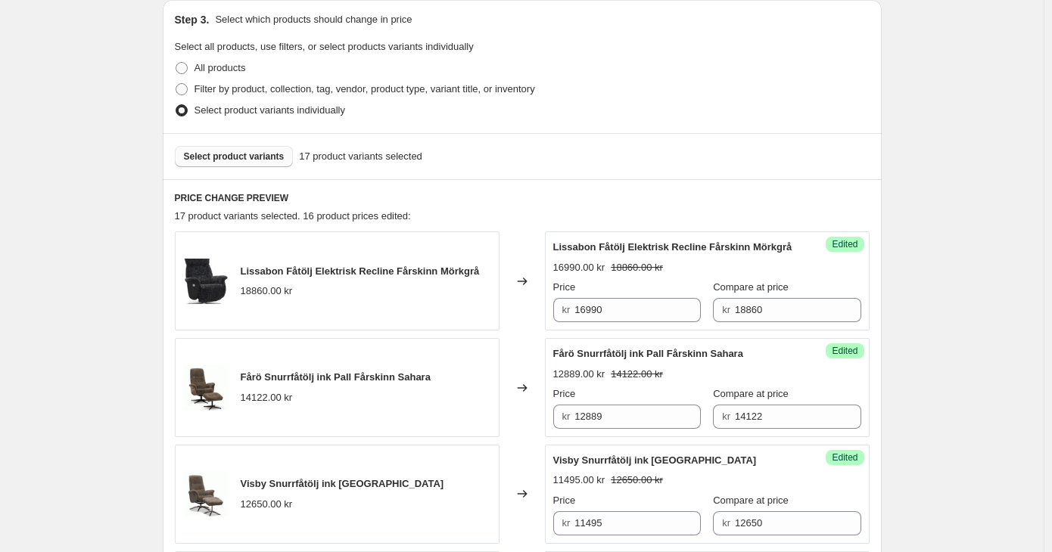
scroll to position [227, 0]
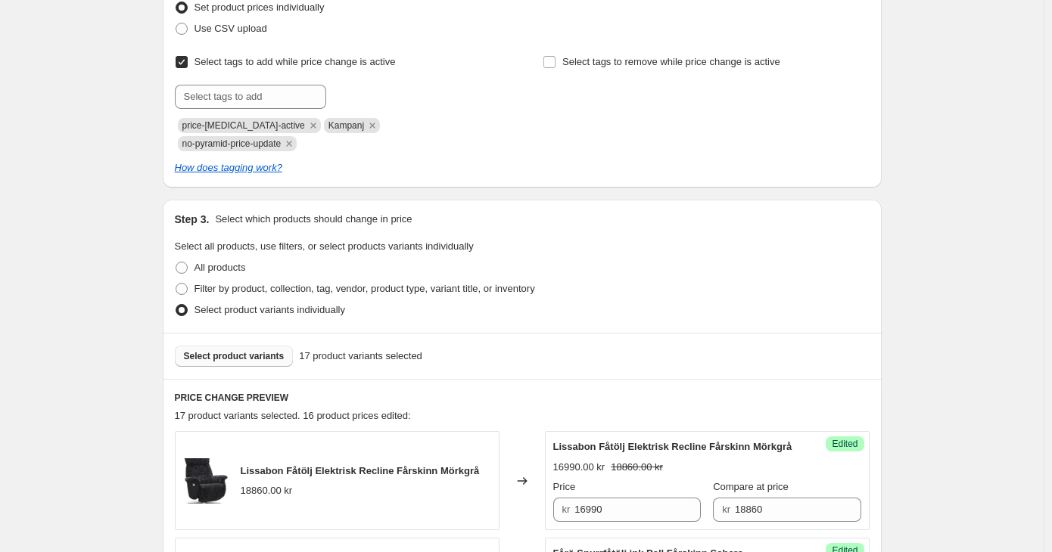
type input "9769"
click at [268, 350] on span "Select product variants" at bounding box center [234, 356] width 101 height 12
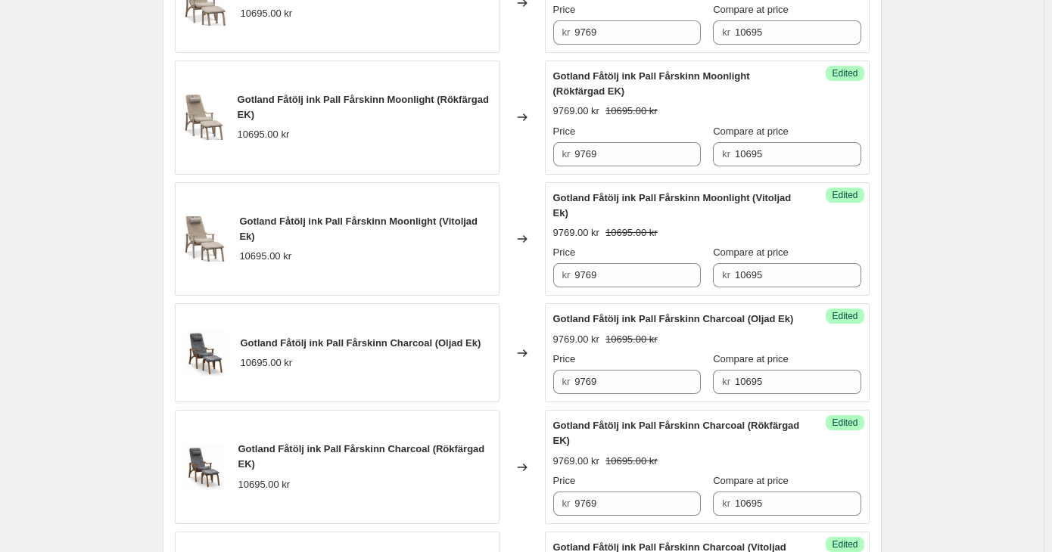
scroll to position [2322, 0]
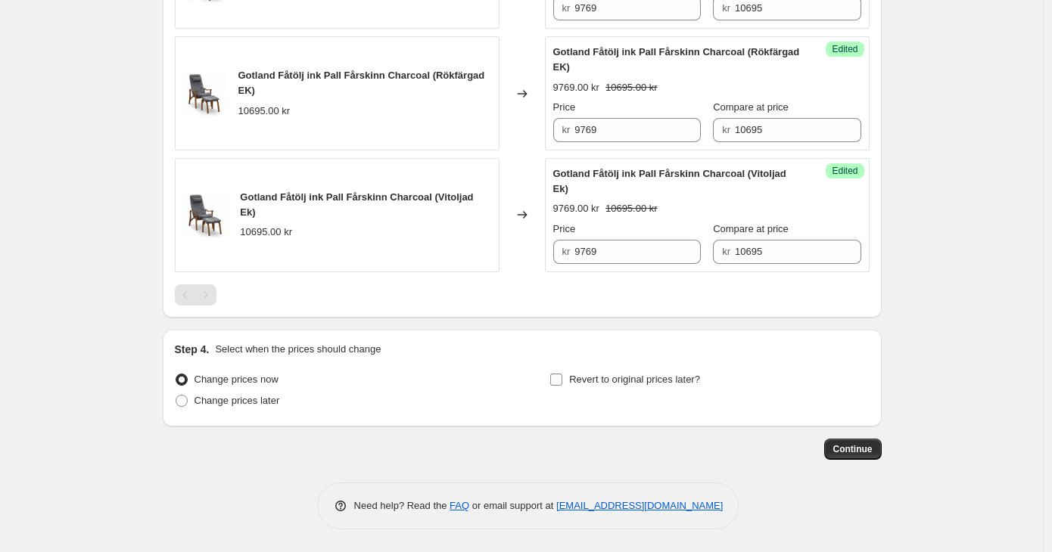
click at [651, 381] on span "Revert to original prices later?" at bounding box center [634, 379] width 131 height 11
click at [562, 381] on input "Revert to original prices later?" at bounding box center [556, 380] width 12 height 12
checkbox input "true"
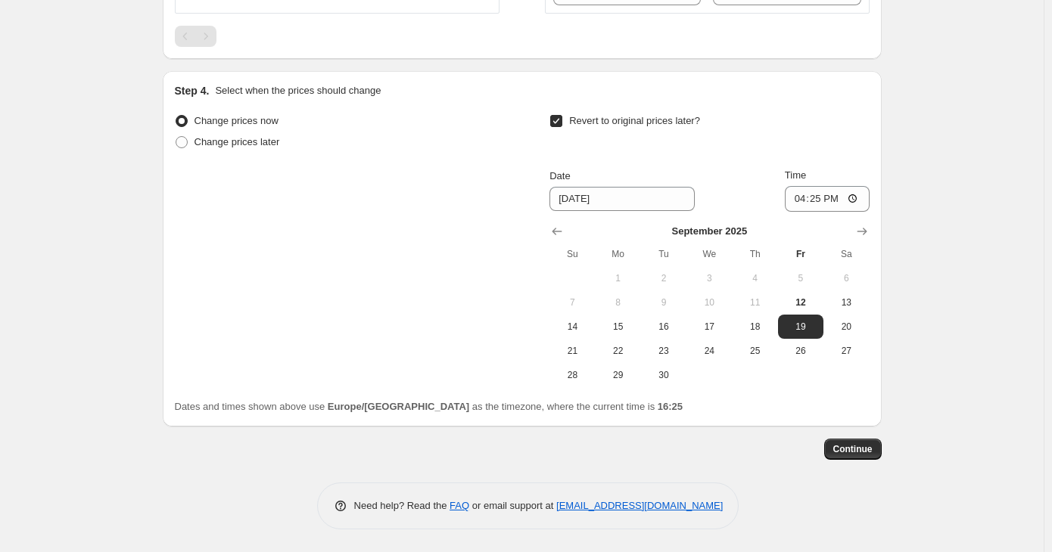
scroll to position [2581, 0]
click at [869, 229] on icon "Show next month, October 2025" at bounding box center [861, 231] width 15 height 15
click at [869, 229] on icon "Show next month, November 2025" at bounding box center [861, 231] width 15 height 15
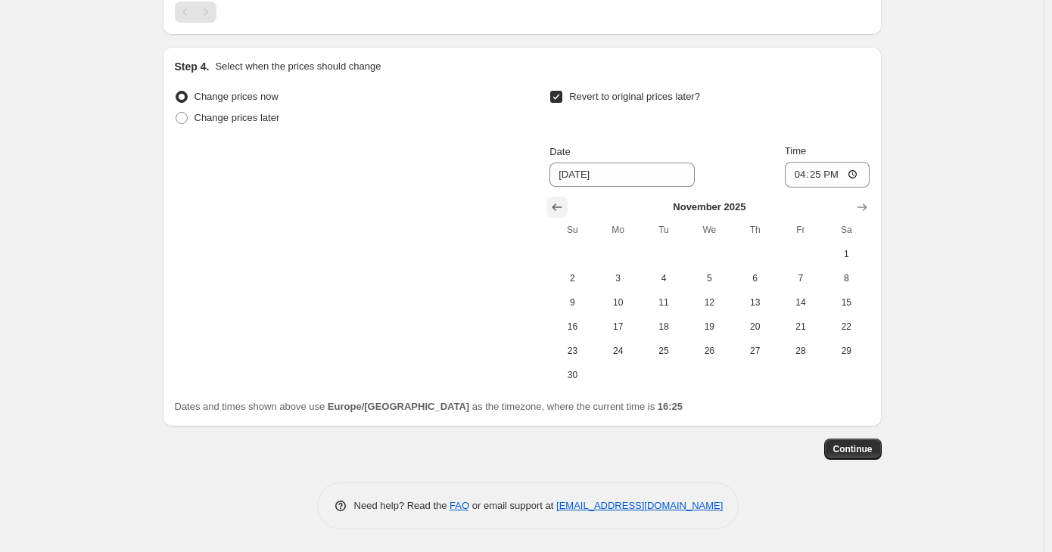
click at [556, 215] on icon "Show previous month, October 2025" at bounding box center [556, 207] width 15 height 15
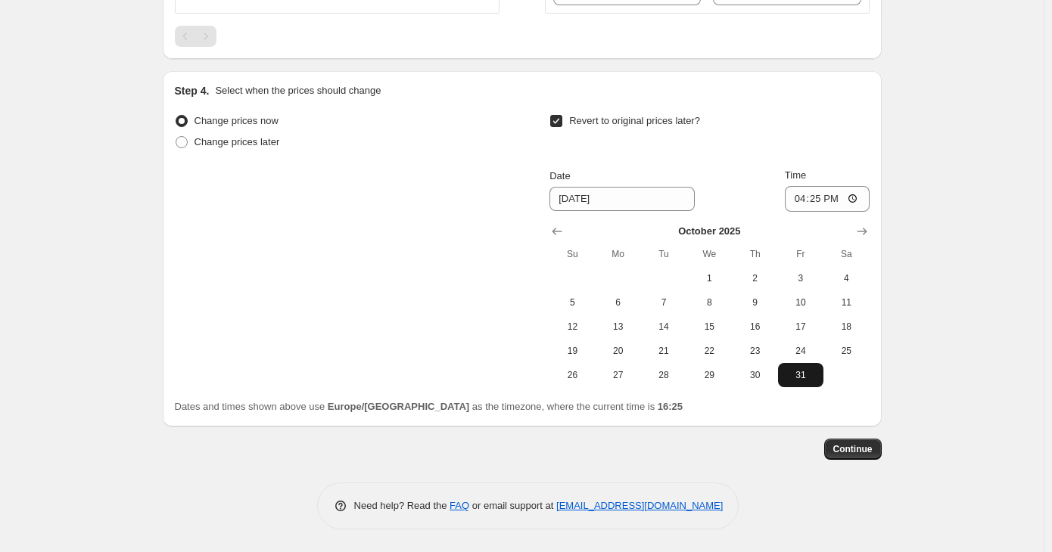
click at [794, 381] on button "31" at bounding box center [800, 375] width 45 height 24
type input "10/31/2025"
click at [856, 452] on span "Continue" at bounding box center [852, 449] width 39 height 12
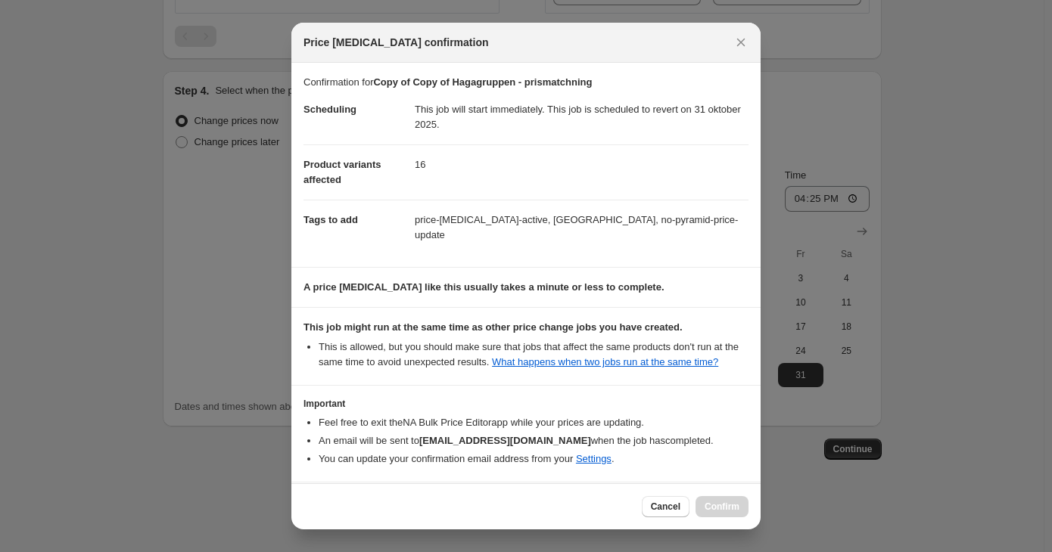
scroll to position [45, 0]
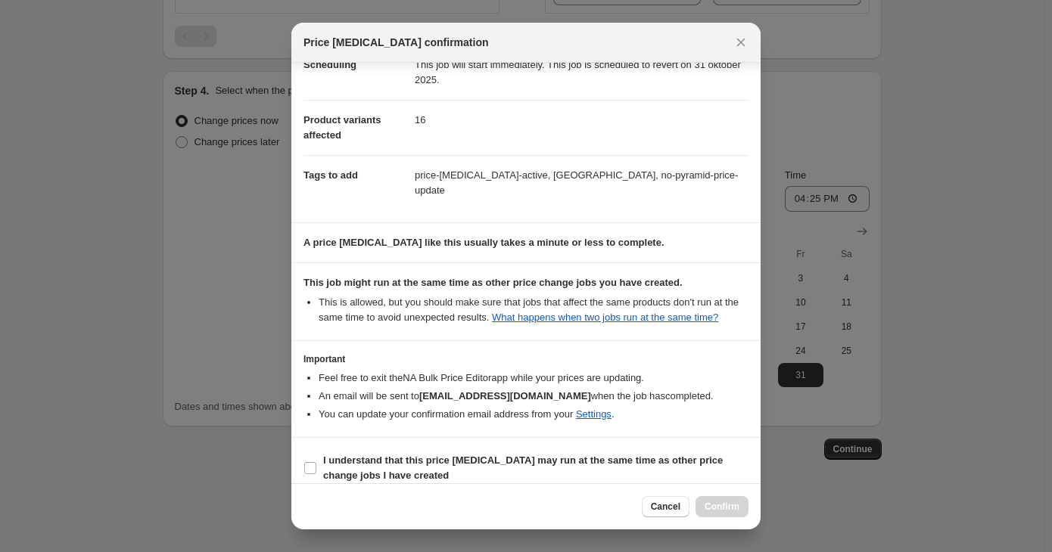
click at [663, 502] on span "Cancel" at bounding box center [666, 507] width 30 height 12
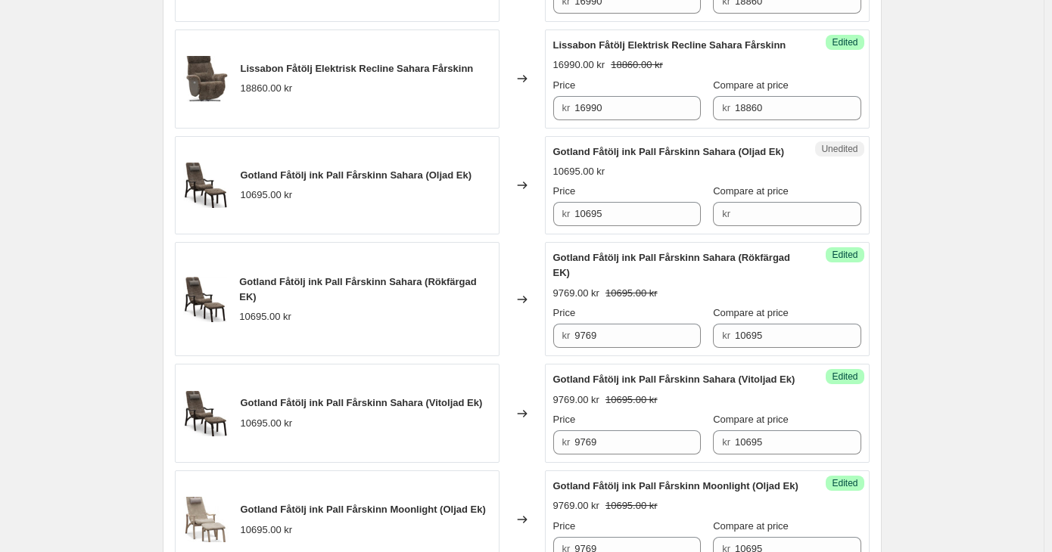
scroll to position [1219, 0]
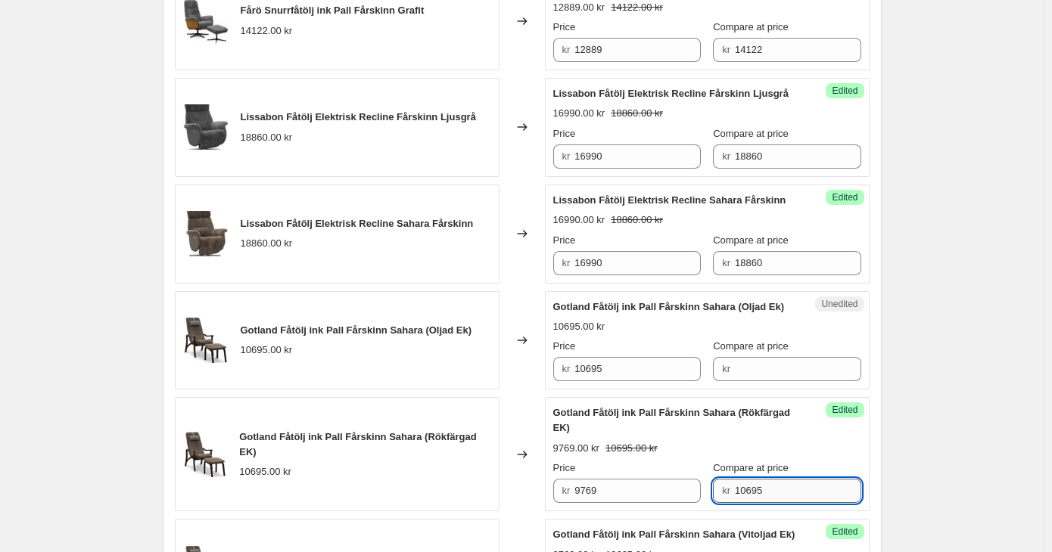
click at [736, 503] on input "10695" at bounding box center [798, 491] width 126 height 24
click at [748, 381] on input "Compare at price" at bounding box center [798, 369] width 126 height 24
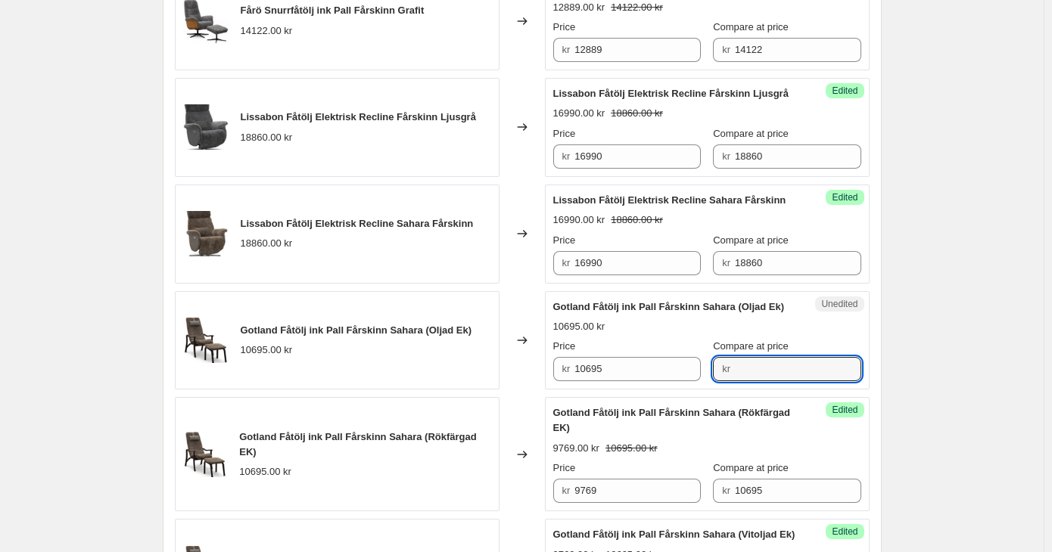
paste input "10695"
type input "10695"
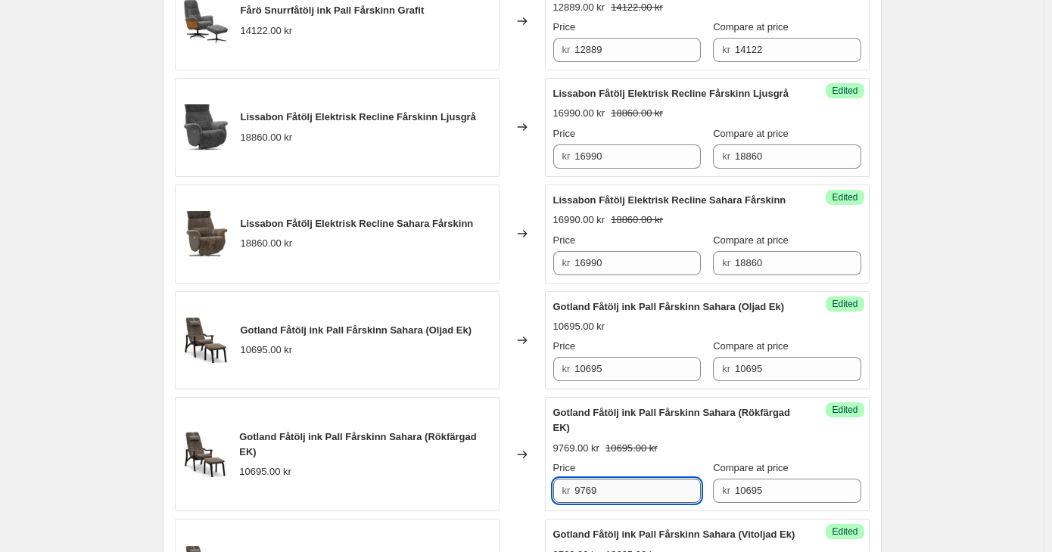
click at [594, 503] on input "9769" at bounding box center [637, 491] width 126 height 24
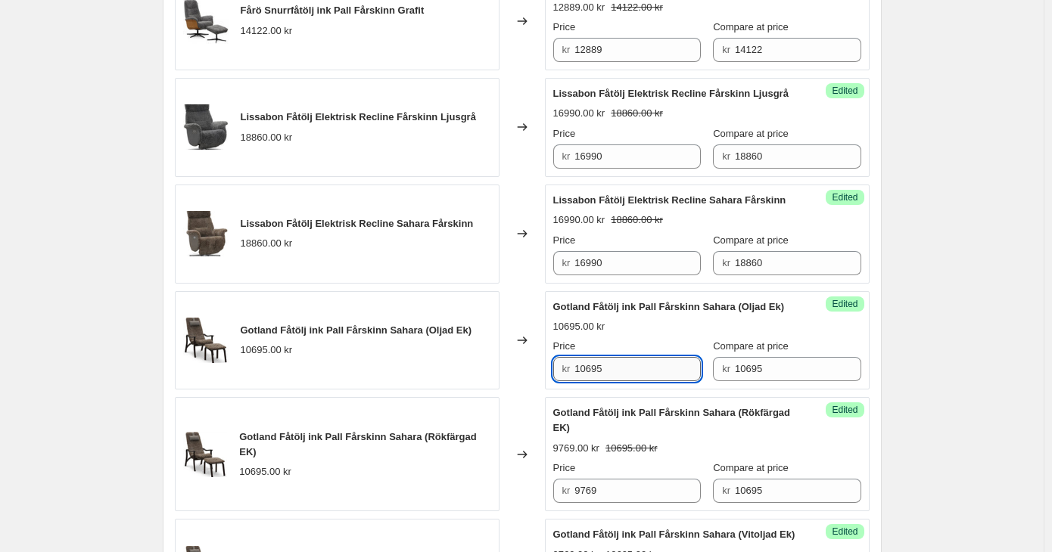
click at [592, 381] on input "10695" at bounding box center [637, 369] width 126 height 24
paste input "9769"
type input "9769"
click at [988, 349] on div "Create new price change job. This page is ready Create new price change job Dra…" at bounding box center [521, 319] width 1043 height 3076
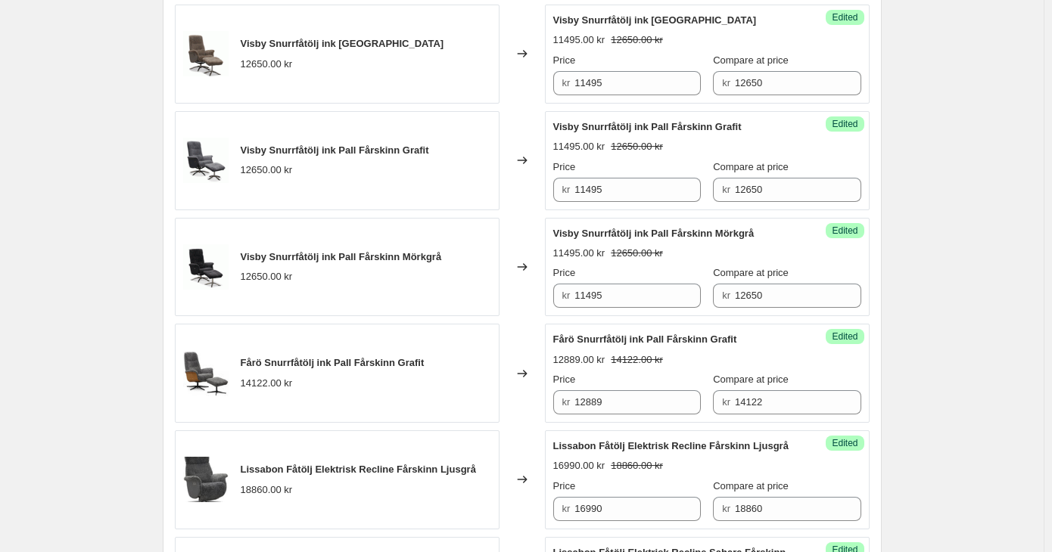
scroll to position [841, 0]
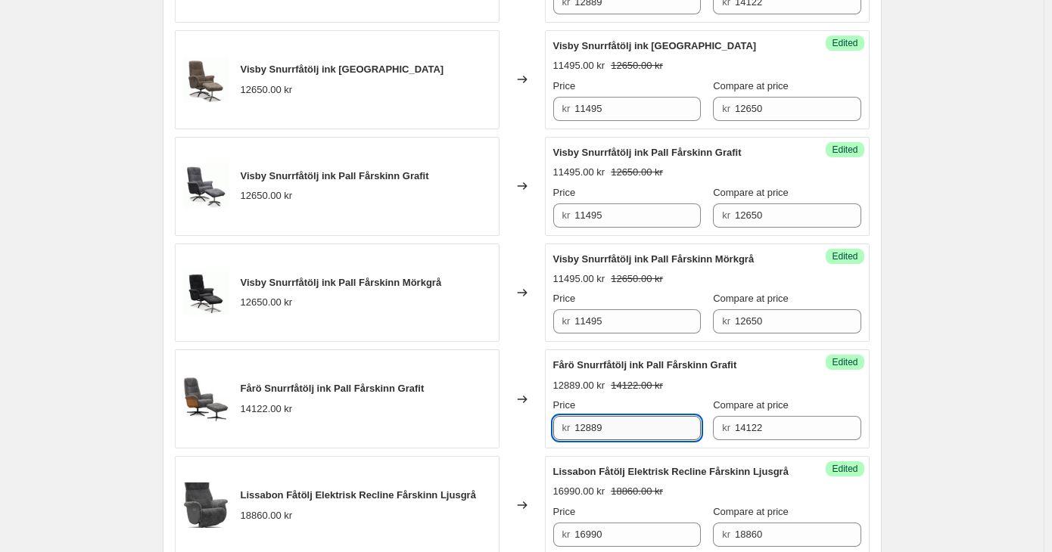
drag, startPoint x: 607, startPoint y: 425, endPoint x: 587, endPoint y: 414, distance: 22.7
click at [587, 416] on input "12889" at bounding box center [637, 428] width 126 height 24
click at [591, 425] on input "12595" at bounding box center [637, 428] width 126 height 24
click at [590, 423] on input "12795" at bounding box center [637, 428] width 126 height 24
type input "12695"
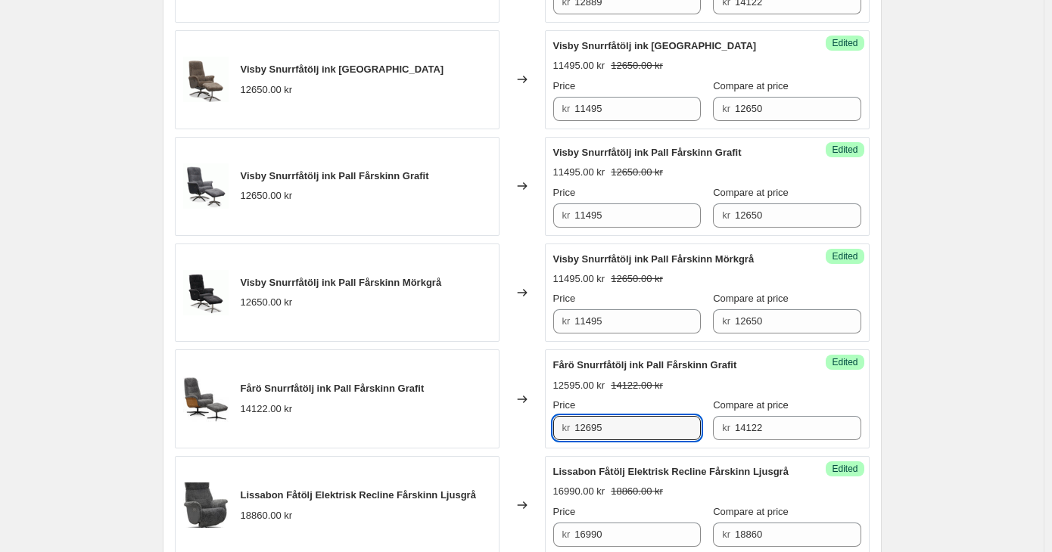
click at [869, 408] on div "Success Edited Fårö Snurrfåtölj ink Pall Fårskinn Grafit 12595.00 kr 14122.00 k…" at bounding box center [707, 398] width 325 height 99
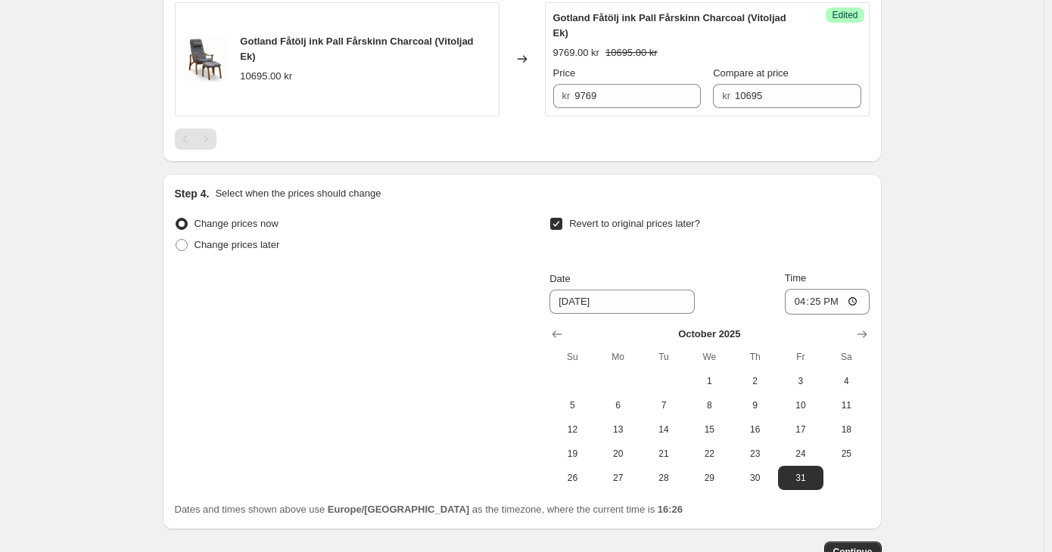
scroll to position [2581, 0]
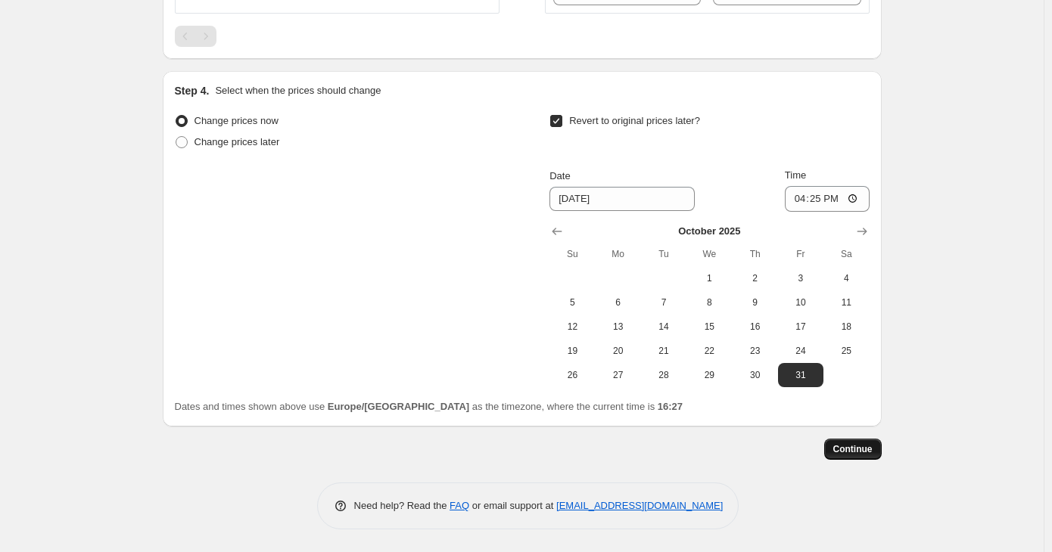
click at [852, 455] on span "Continue" at bounding box center [852, 449] width 39 height 12
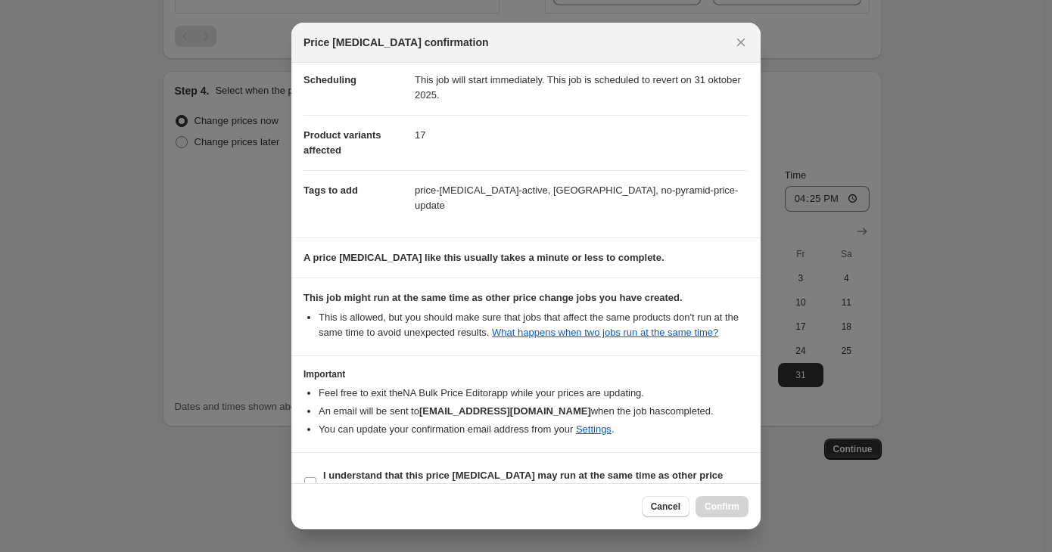
scroll to position [45, 0]
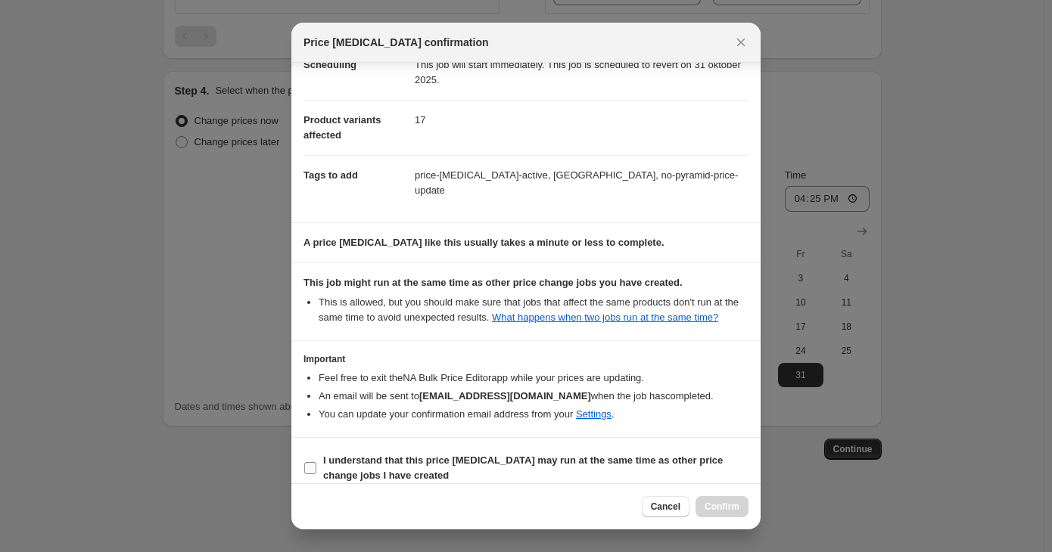
click at [393, 455] on b "I understand that this price change job may run at the same time as other price…" at bounding box center [522, 468] width 399 height 26
click at [316, 462] on input "I understand that this price change job may run at the same time as other price…" at bounding box center [310, 468] width 12 height 12
checkbox input "true"
click at [719, 510] on span "Confirm" at bounding box center [721, 507] width 35 height 12
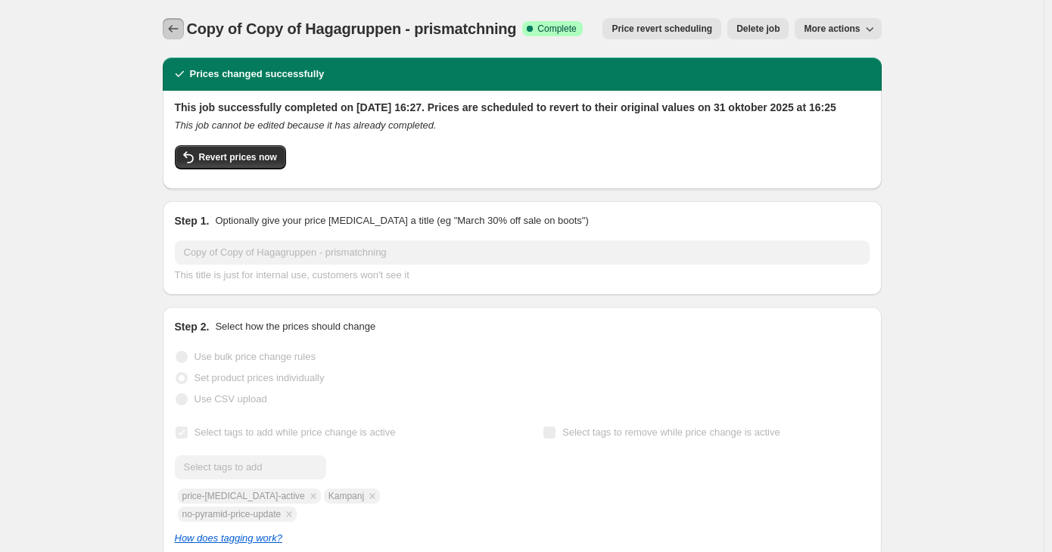
click at [167, 29] on button "Price change jobs" at bounding box center [173, 28] width 21 height 21
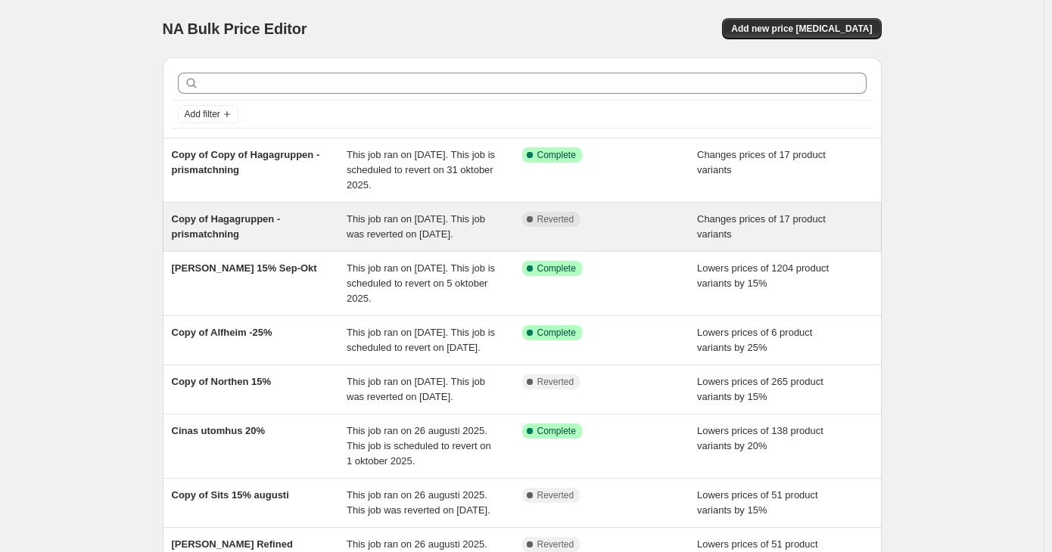
click at [621, 228] on div "Complete Reverted" at bounding box center [610, 227] width 176 height 30
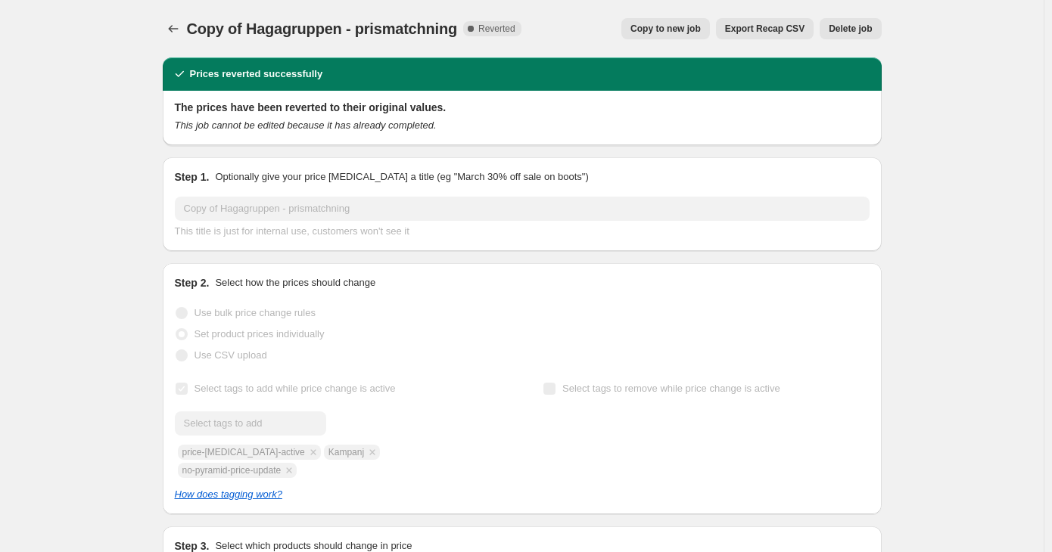
click at [853, 30] on span "Delete job" at bounding box center [849, 29] width 43 height 12
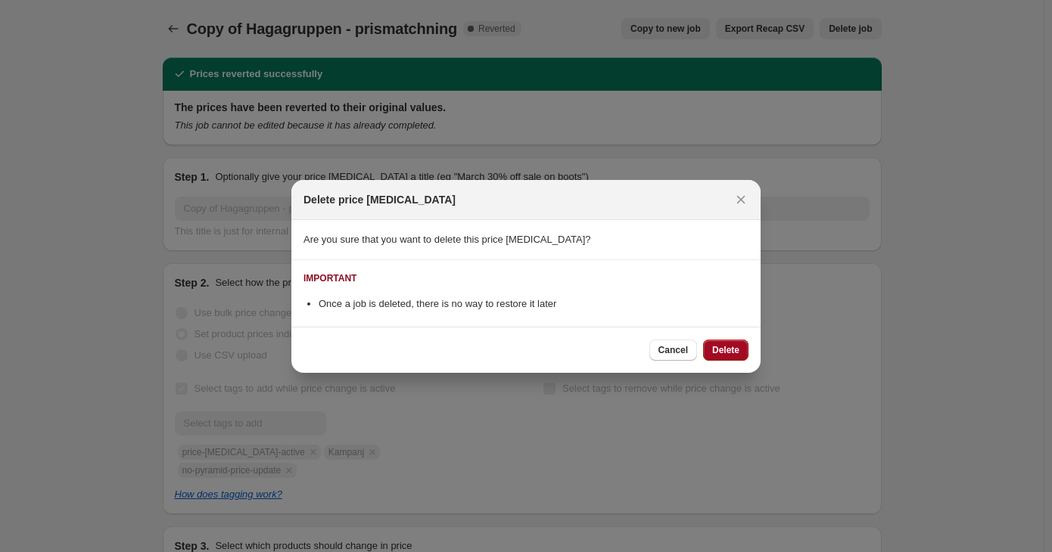
click at [729, 346] on span "Delete" at bounding box center [725, 350] width 27 height 12
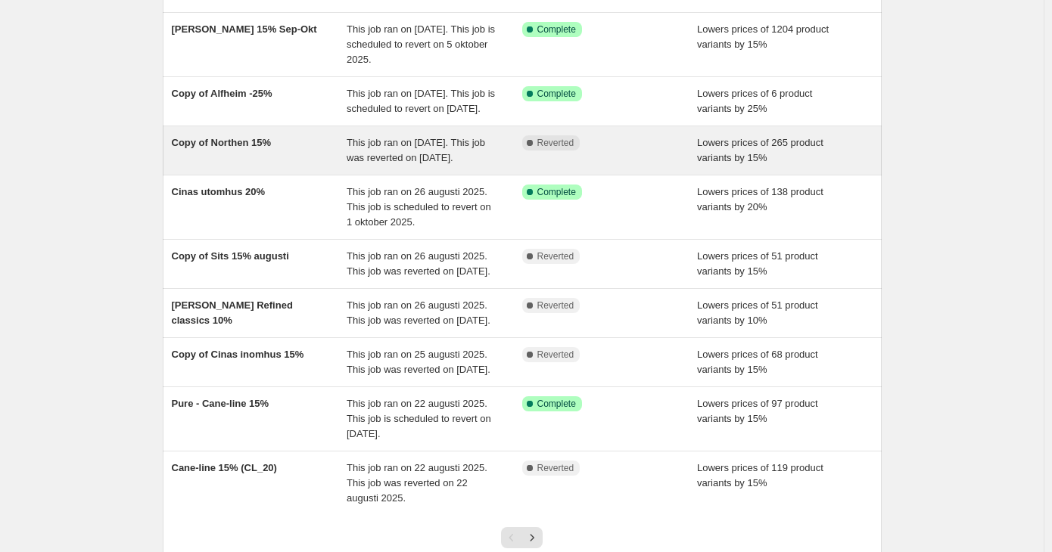
scroll to position [227, 0]
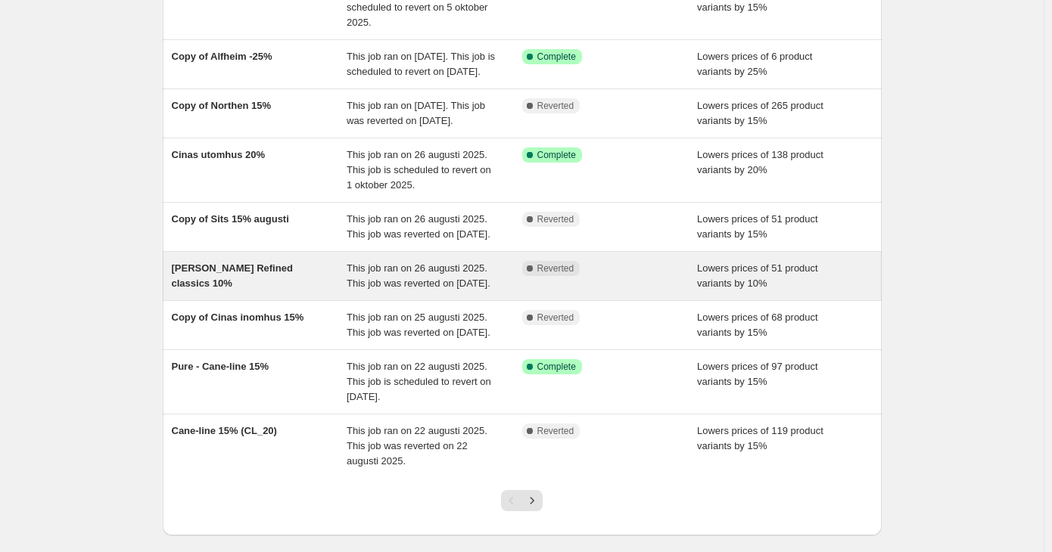
click at [405, 289] on span "This job ran on 26 augusti 2025. This job was reverted on 8 september 2025." at bounding box center [418, 275] width 144 height 26
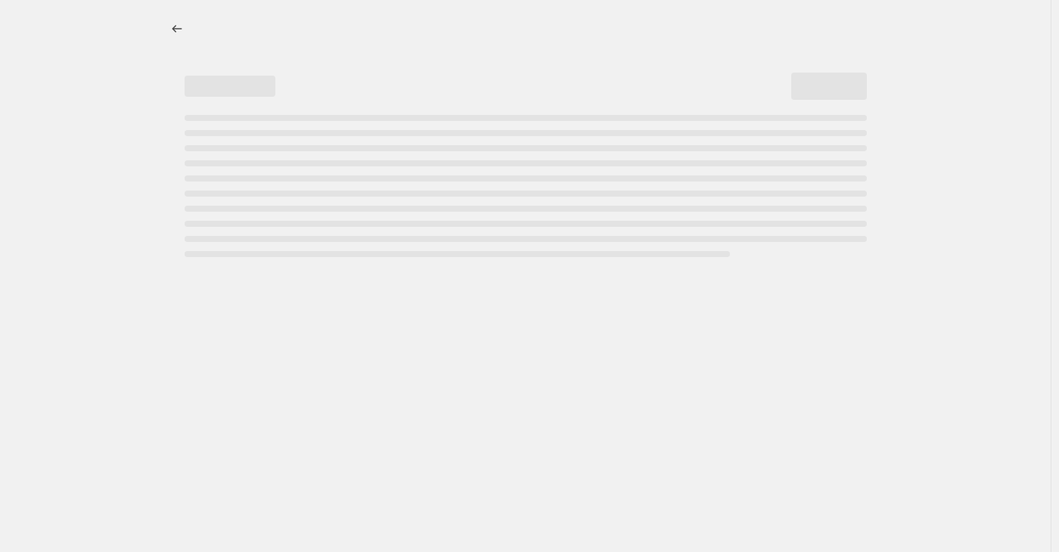
select select "percentage"
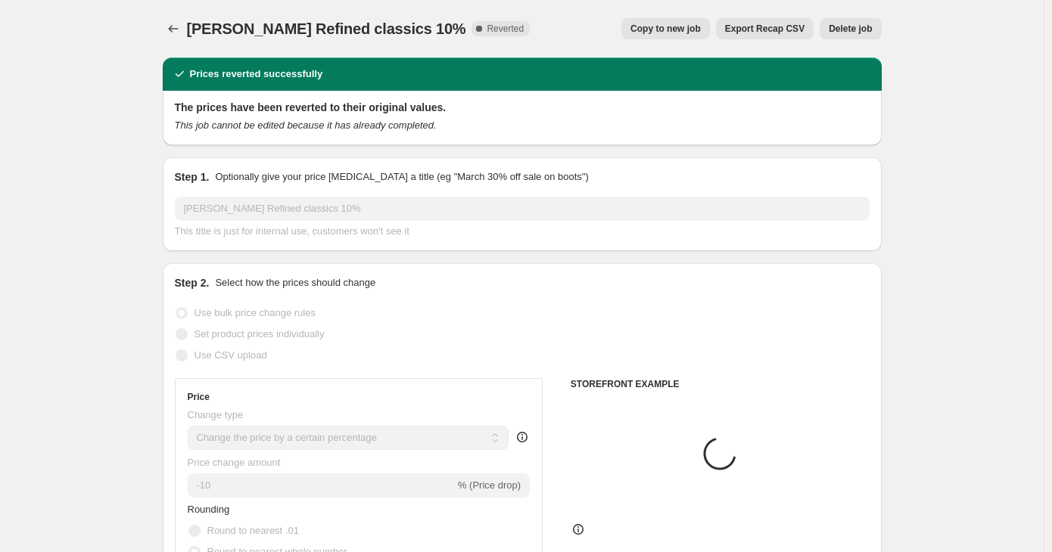
click at [847, 23] on span "Delete job" at bounding box center [849, 29] width 43 height 12
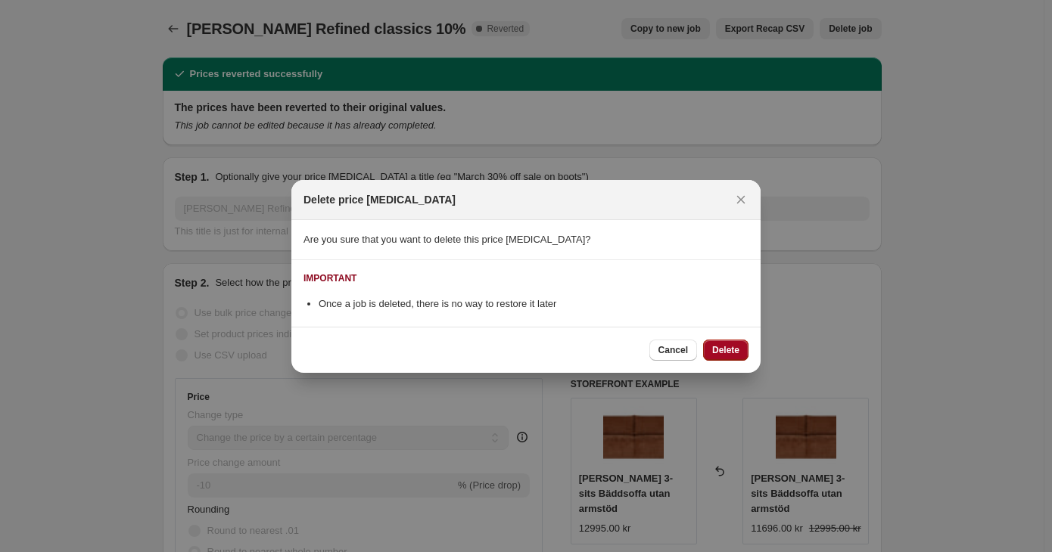
click at [716, 356] on span "Delete" at bounding box center [725, 350] width 27 height 12
